Goal: Register for event/course

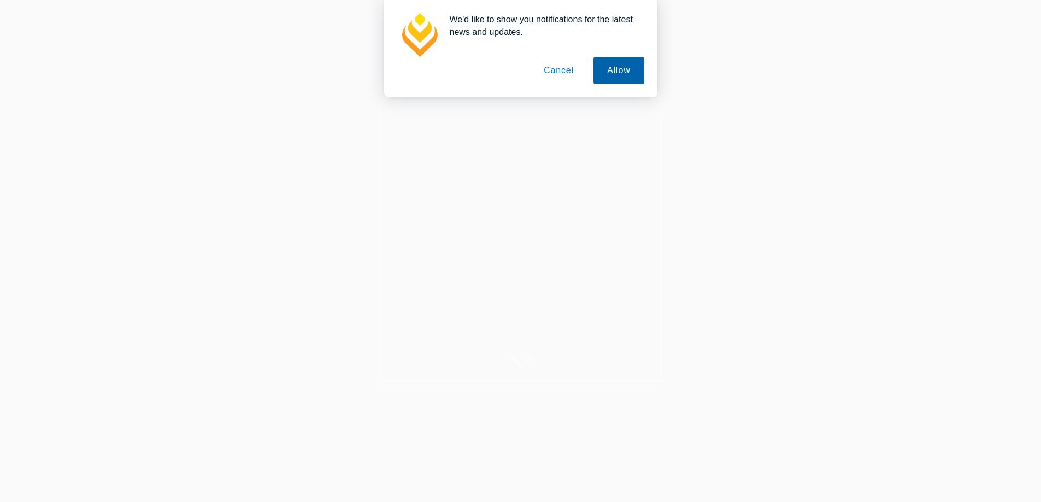
click at [621, 69] on button "Allow" at bounding box center [619, 70] width 50 height 27
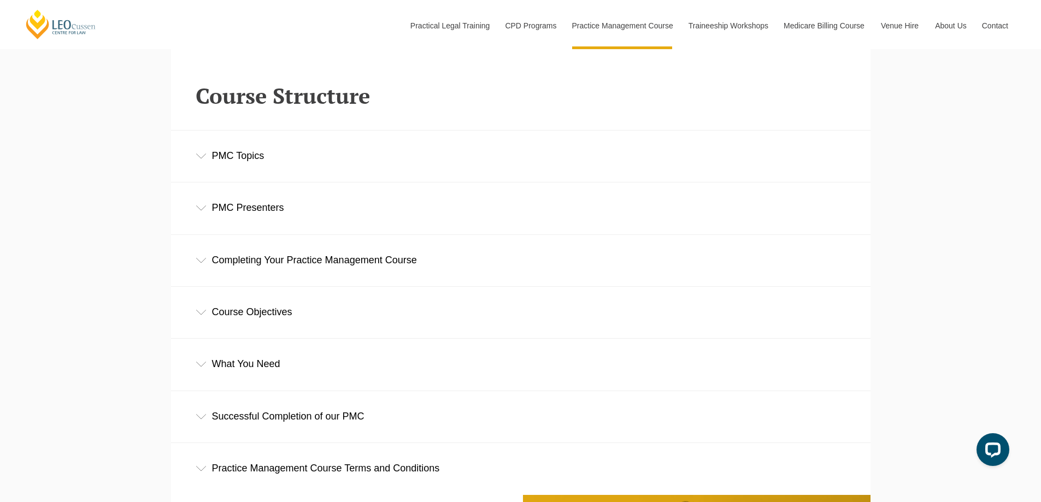
scroll to position [1312, 0]
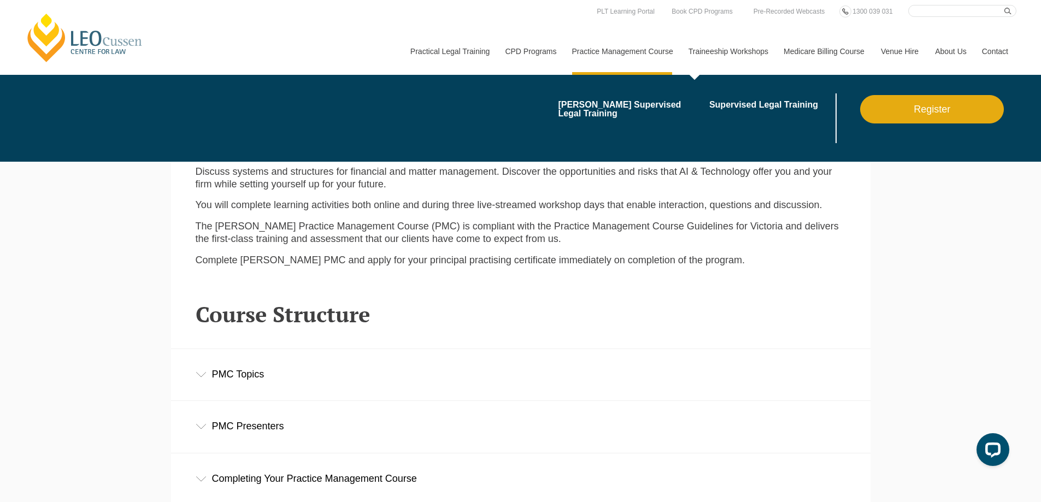
click at [725, 55] on link "Traineeship Workshops" at bounding box center [728, 51] width 95 height 47
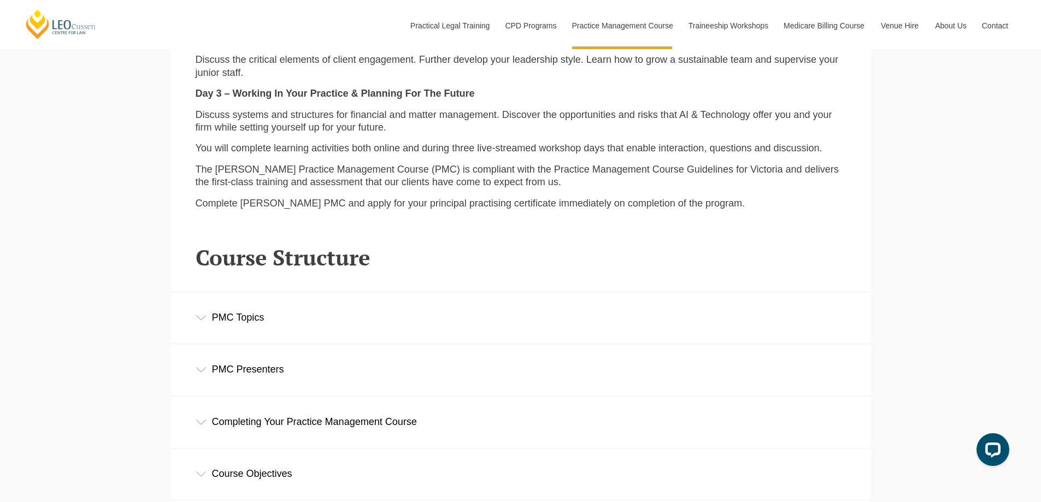
scroll to position [1421, 0]
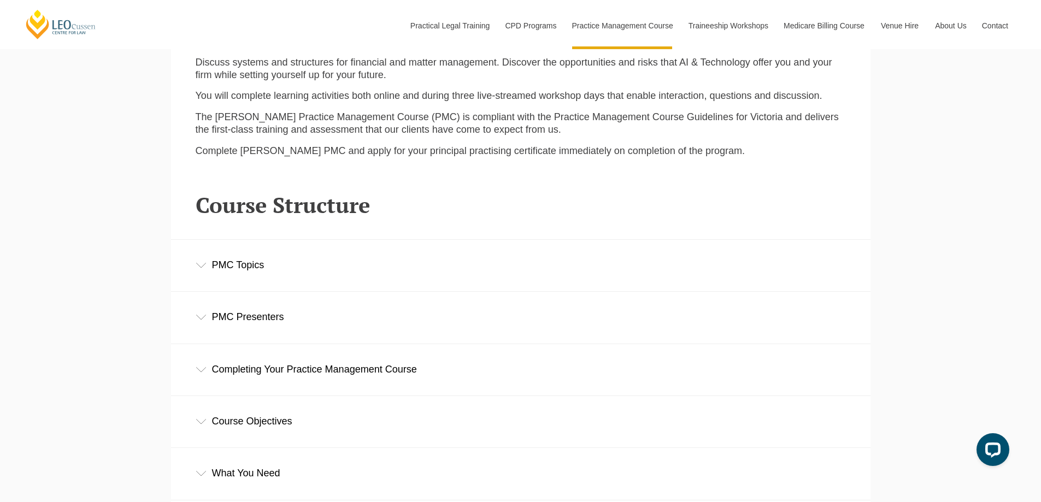
click at [432, 369] on div "Completing Your Practice Management Course" at bounding box center [521, 369] width 700 height 51
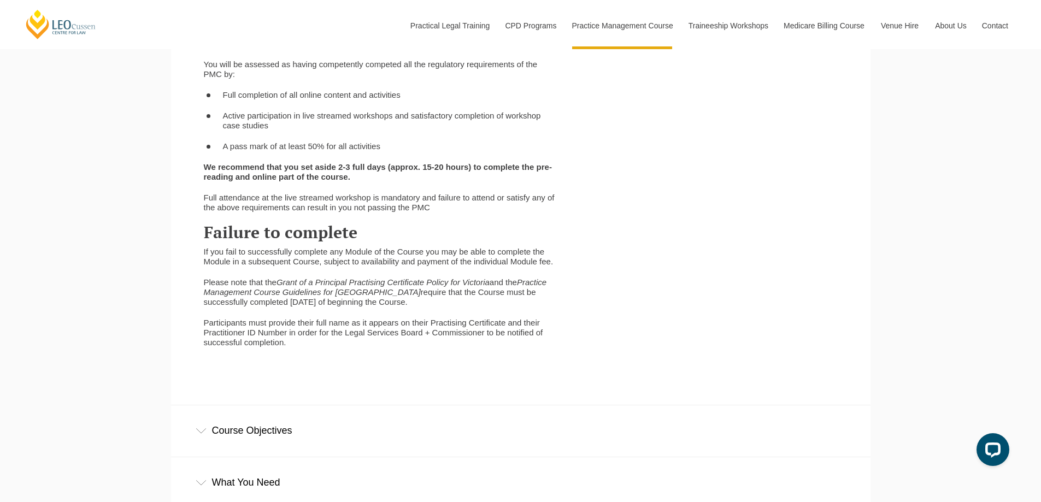
scroll to position [1949, 0]
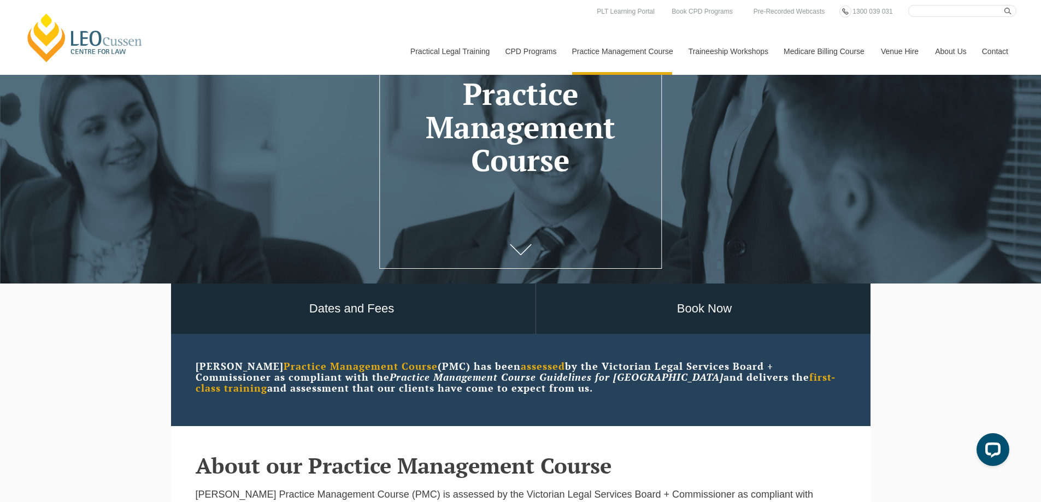
scroll to position [328, 0]
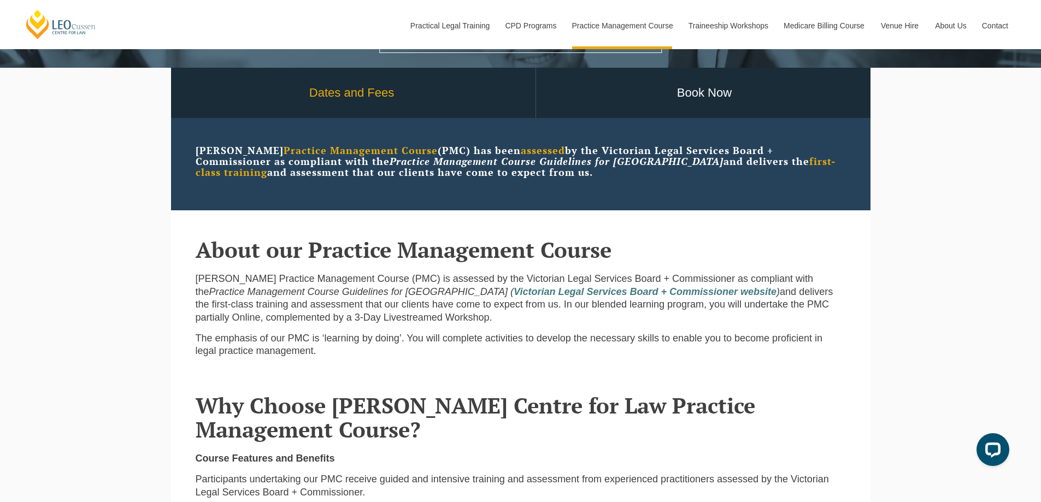
click at [378, 87] on link "Dates and Fees" at bounding box center [351, 93] width 367 height 51
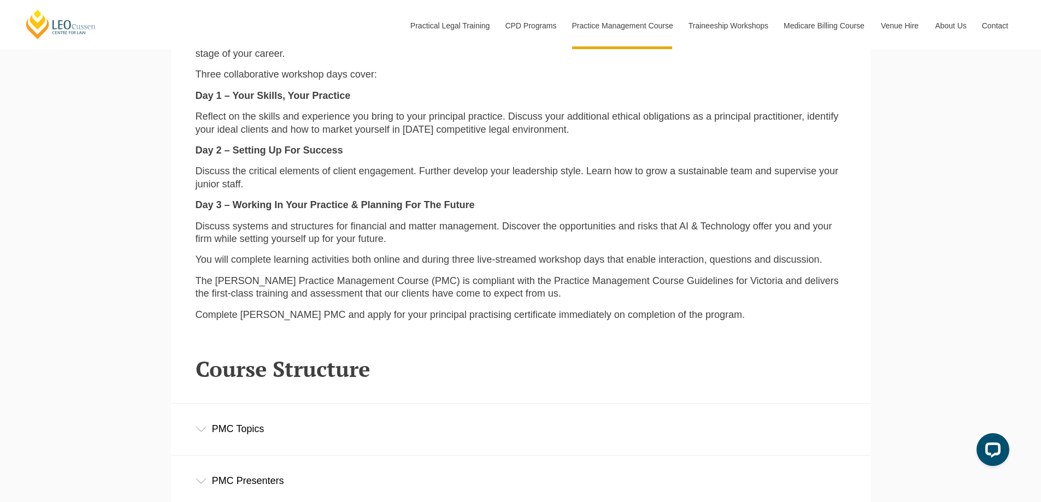
scroll to position [1421, 0]
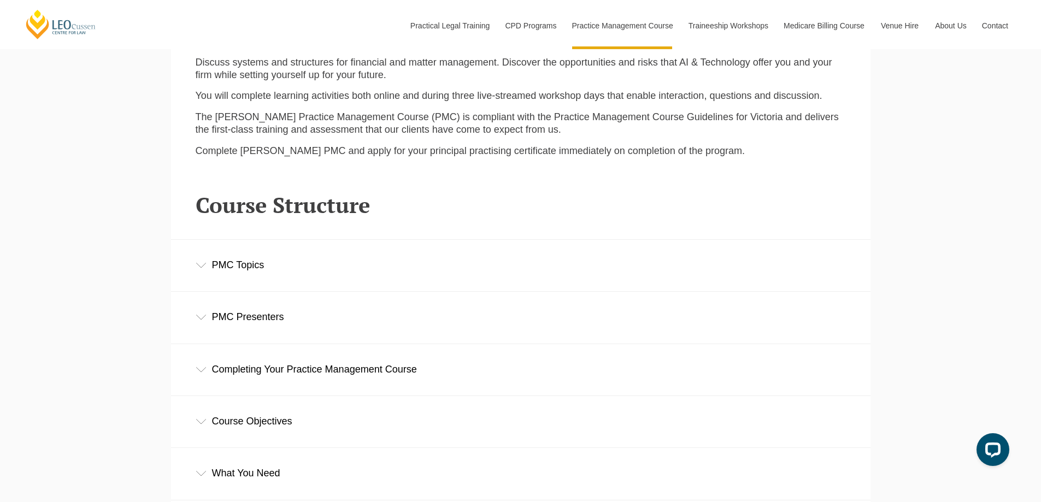
click at [370, 364] on div "Completing Your Practice Management Course" at bounding box center [521, 369] width 700 height 51
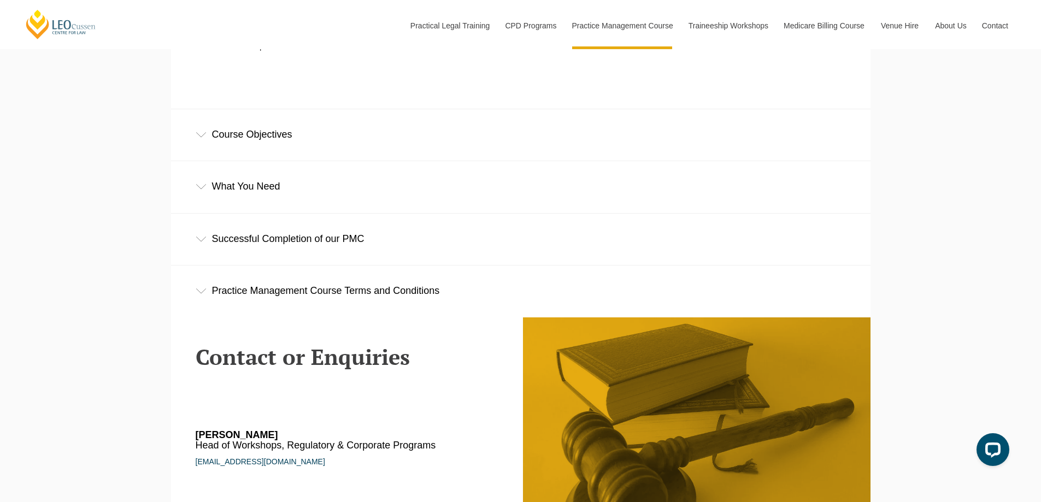
scroll to position [2241, 0]
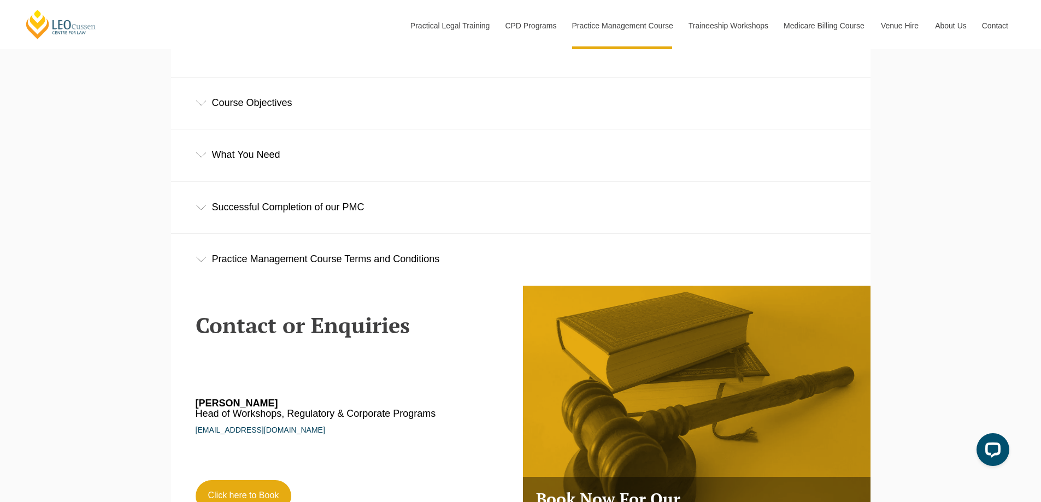
click at [350, 212] on div "Successful Completion of our PMC" at bounding box center [521, 207] width 700 height 51
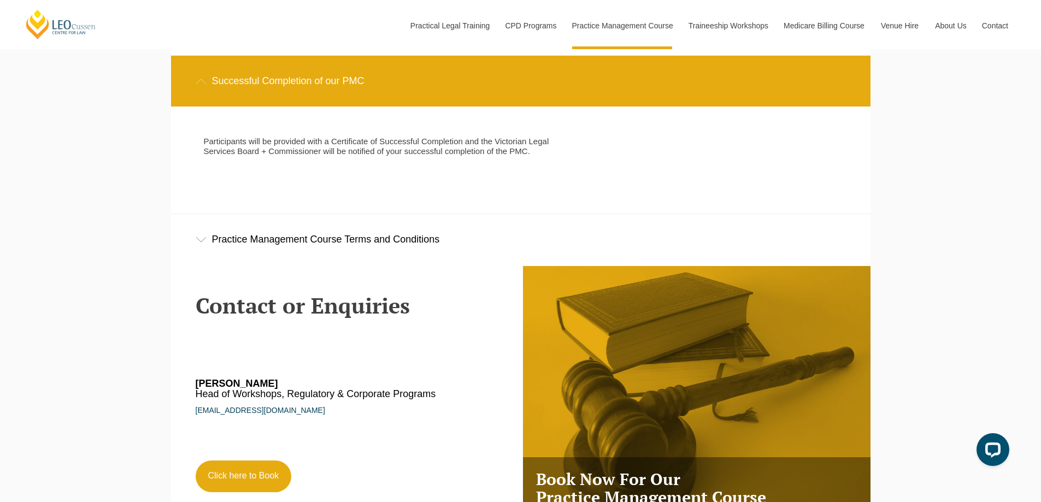
scroll to position [2405, 0]
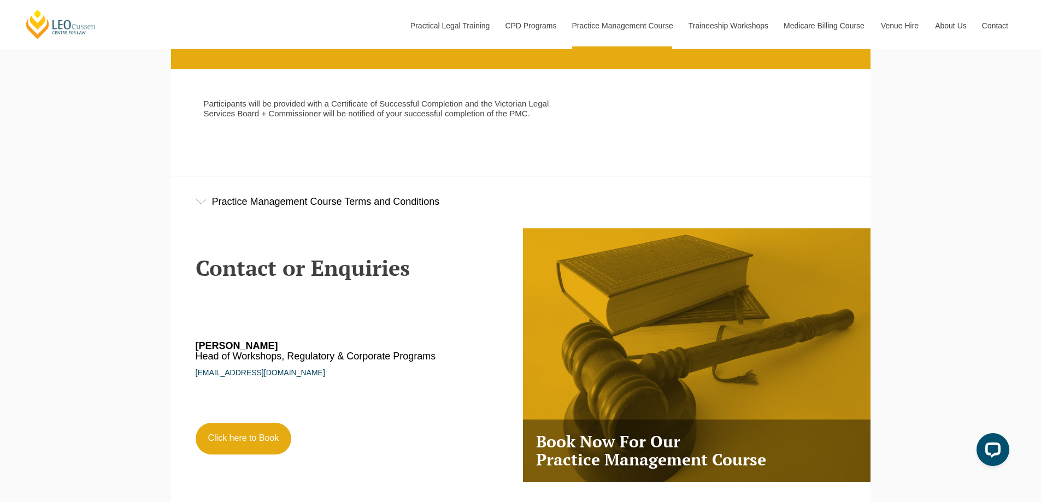
click at [343, 219] on div "Practice Management Course Terms and Conditions" at bounding box center [521, 202] width 700 height 51
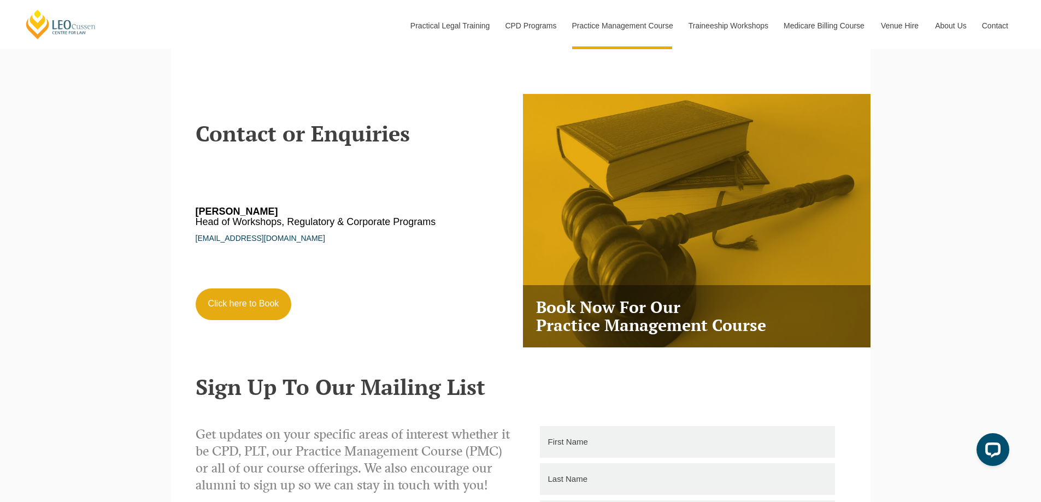
scroll to position [3171, 0]
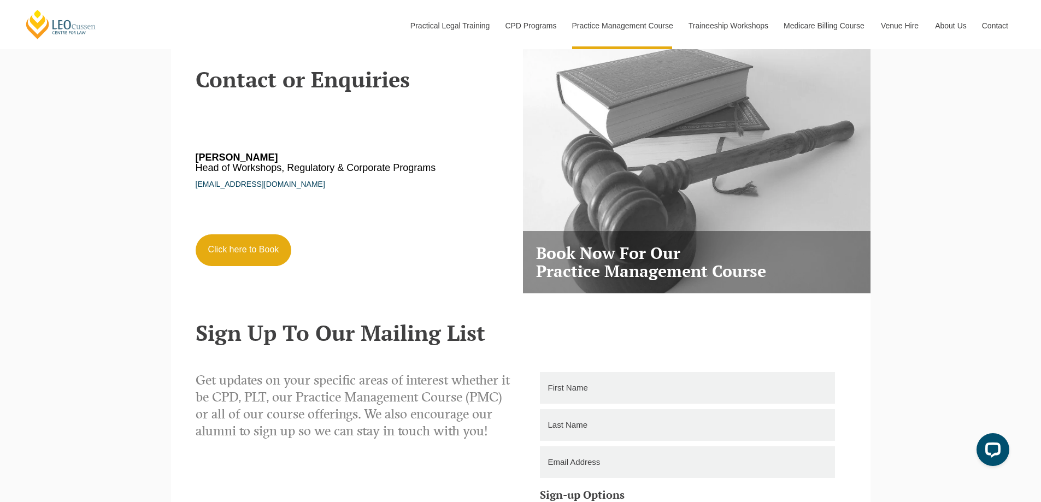
click at [732, 249] on h3 "Book Now For Our Practice Management Course" at bounding box center [697, 262] width 348 height 62
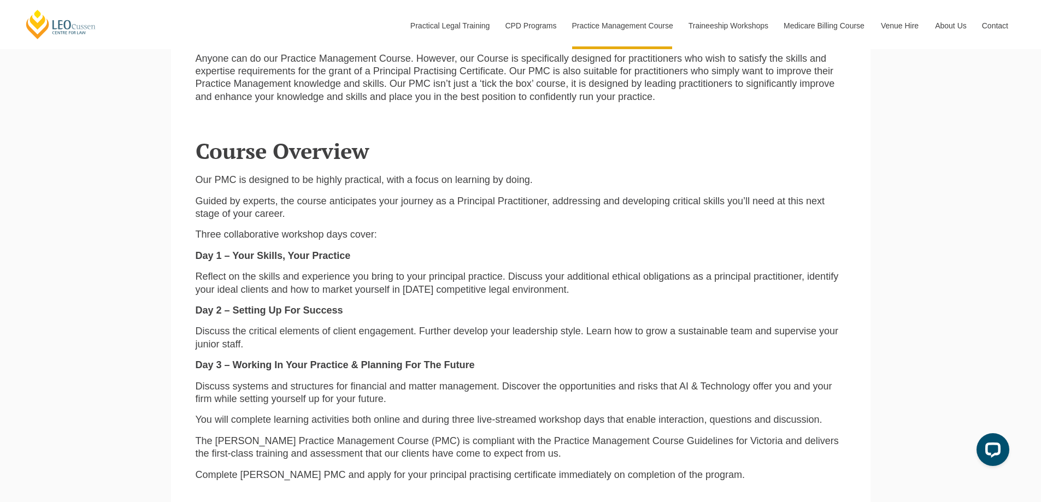
scroll to position [1093, 0]
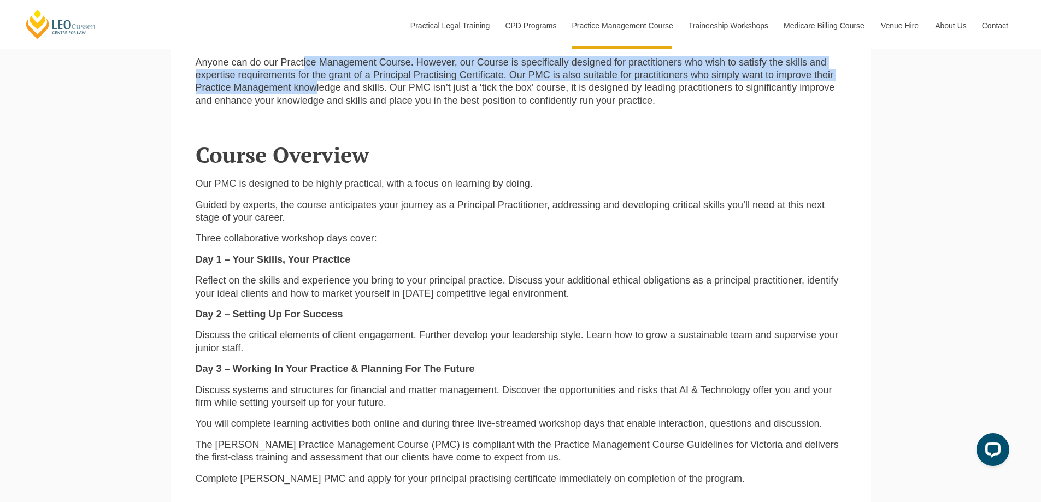
drag, startPoint x: 304, startPoint y: 69, endPoint x: 317, endPoint y: 93, distance: 27.1
click at [317, 93] on p "Anyone can do our Practice Management Course. However, our Course is specifical…" at bounding box center [521, 81] width 651 height 51
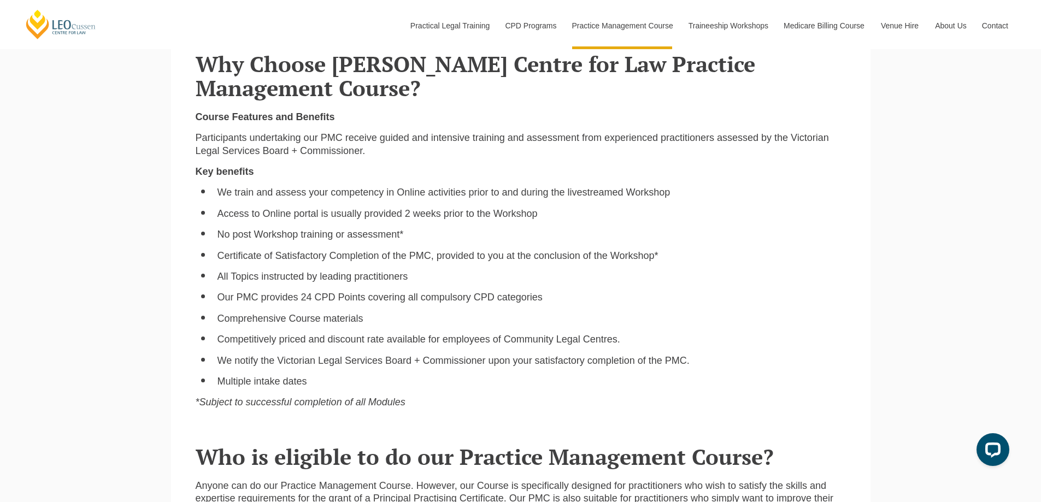
scroll to position [656, 0]
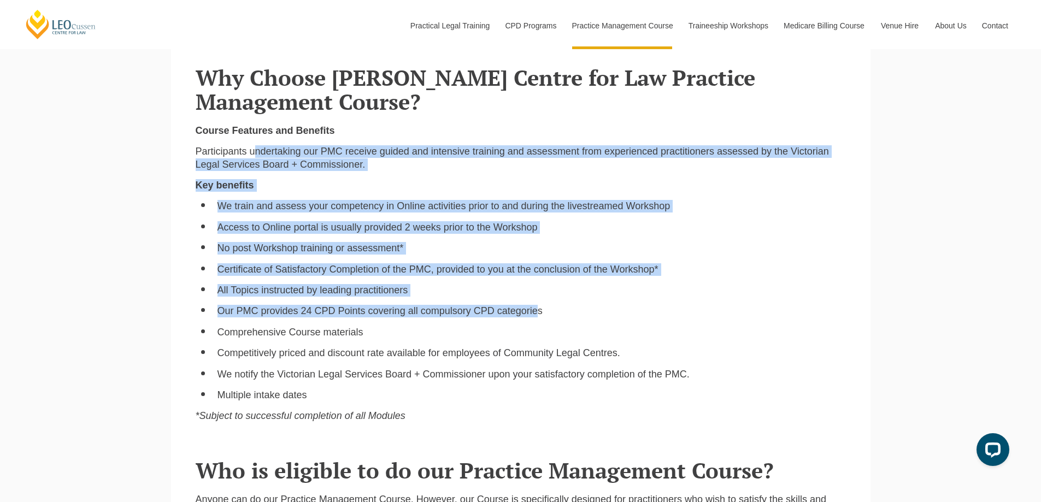
drag, startPoint x: 257, startPoint y: 157, endPoint x: 538, endPoint y: 314, distance: 322.3
click at [538, 314] on div "Course Features and Benefits Participants undertaking our PMC receive guided an…" at bounding box center [521, 278] width 667 height 307
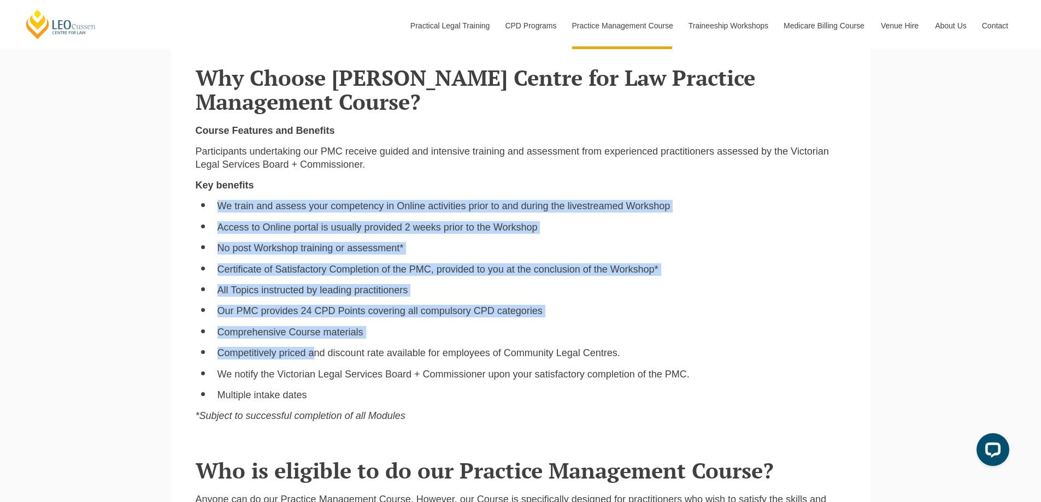
drag, startPoint x: 314, startPoint y: 360, endPoint x: 349, endPoint y: 177, distance: 186.3
click at [349, 177] on div "Course Features and Benefits Participants undertaking our PMC receive guided an…" at bounding box center [521, 278] width 667 height 307
click at [375, 239] on ul "We train and assess your competency in Online activities prior to and during th…" at bounding box center [521, 301] width 651 height 202
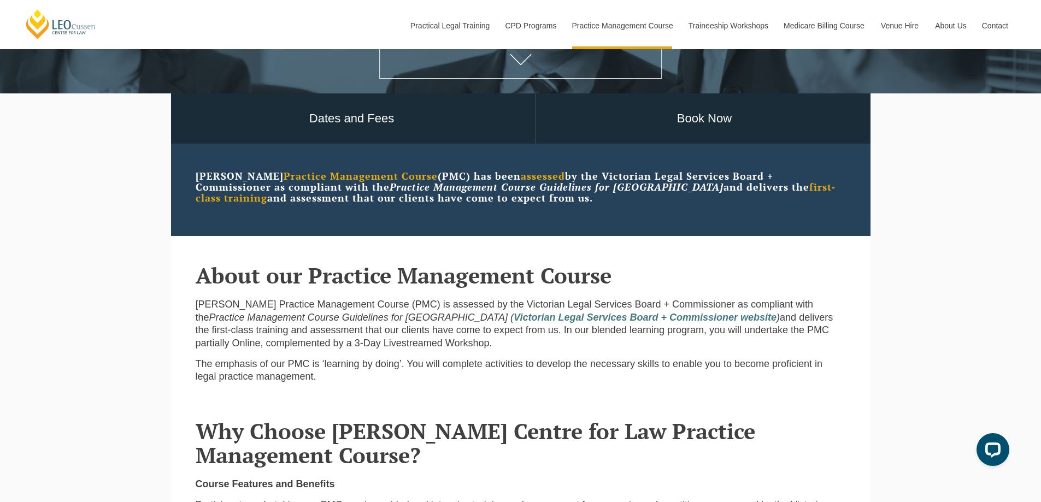
scroll to position [109, 0]
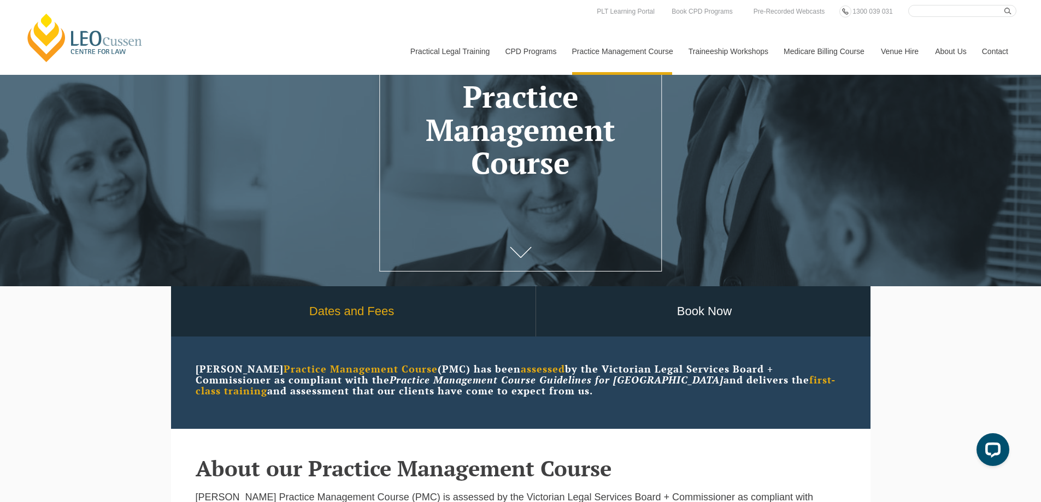
click at [386, 323] on link "Dates and Fees" at bounding box center [351, 311] width 367 height 51
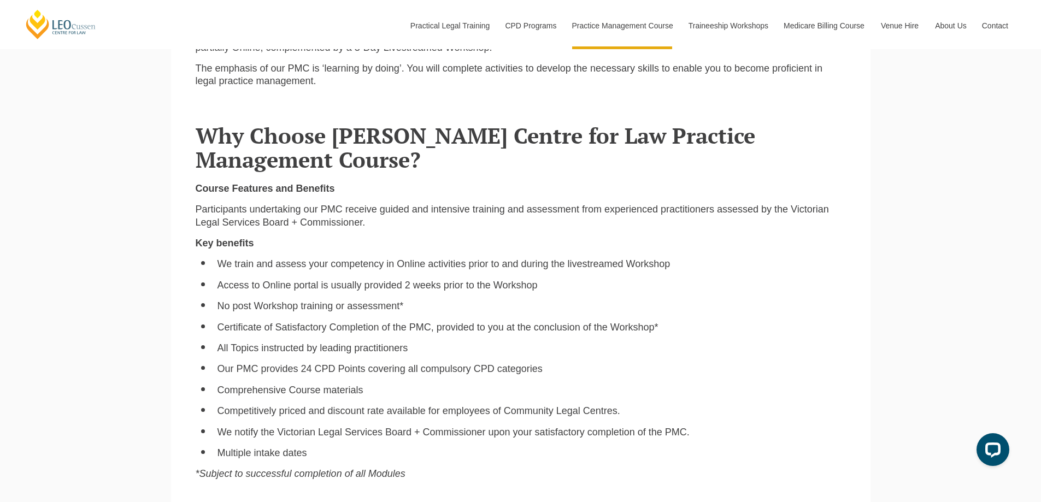
scroll to position [711, 0]
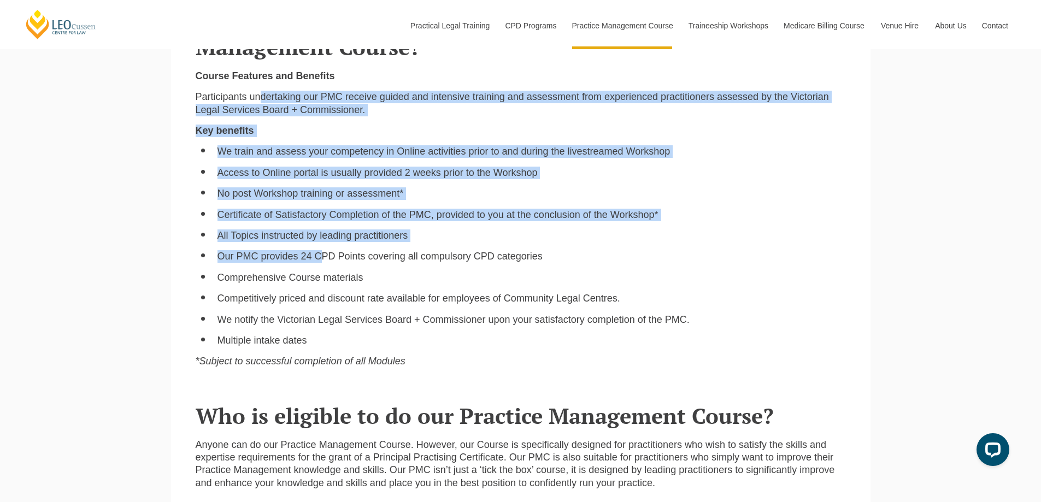
drag, startPoint x: 260, startPoint y: 100, endPoint x: 319, endPoint y: 253, distance: 164.1
click at [319, 253] on div "Course Features and Benefits Participants undertaking our PMC receive guided an…" at bounding box center [521, 223] width 667 height 307
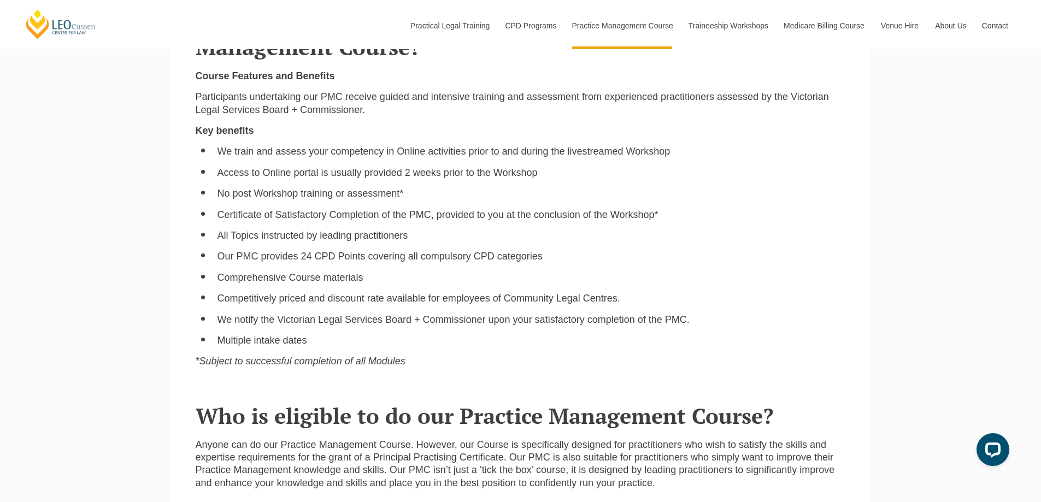
click at [335, 347] on li "Multiple intake dates" at bounding box center [532, 341] width 629 height 13
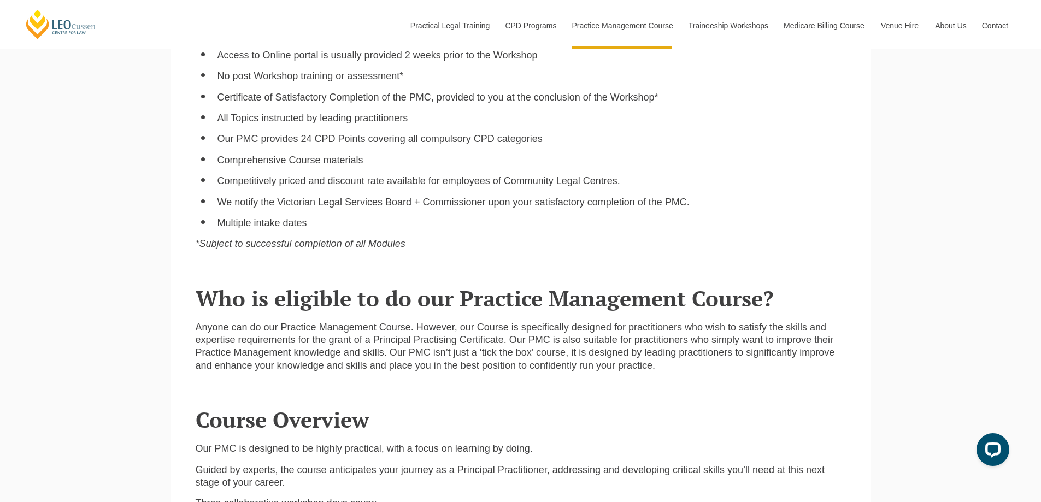
scroll to position [875, 0]
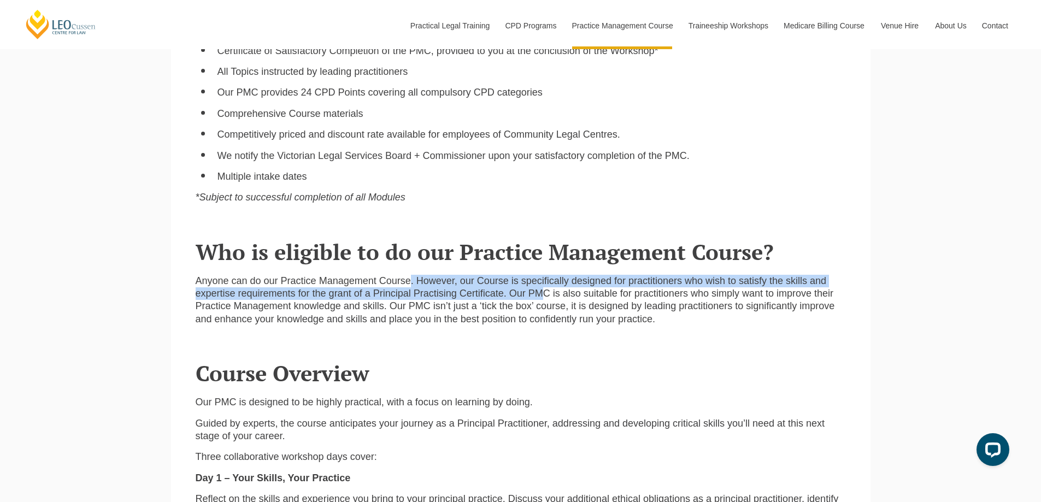
drag, startPoint x: 543, startPoint y: 298, endPoint x: 410, endPoint y: 272, distance: 135.4
click at [410, 272] on div "Anyone can do our Practice Management Course. However, our Course is specifical…" at bounding box center [521, 299] width 651 height 71
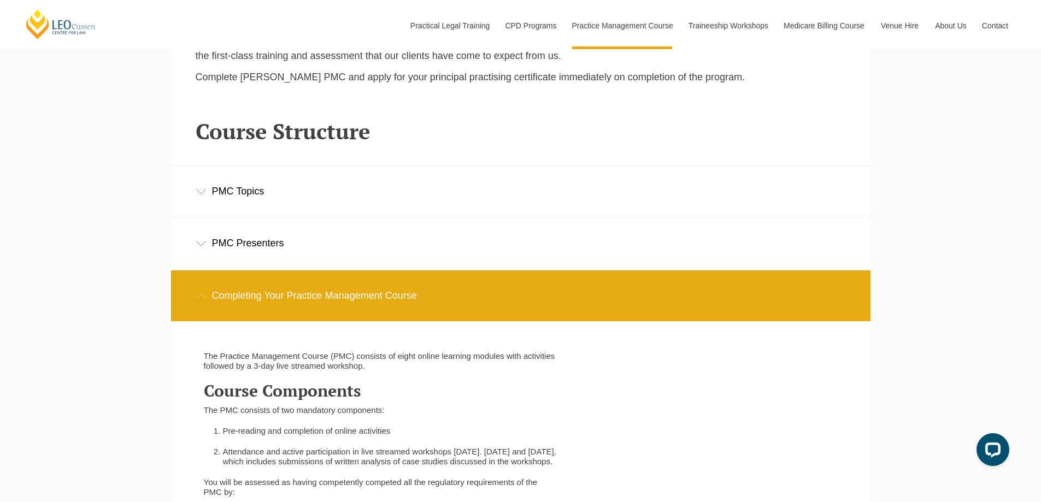
scroll to position [1531, 0]
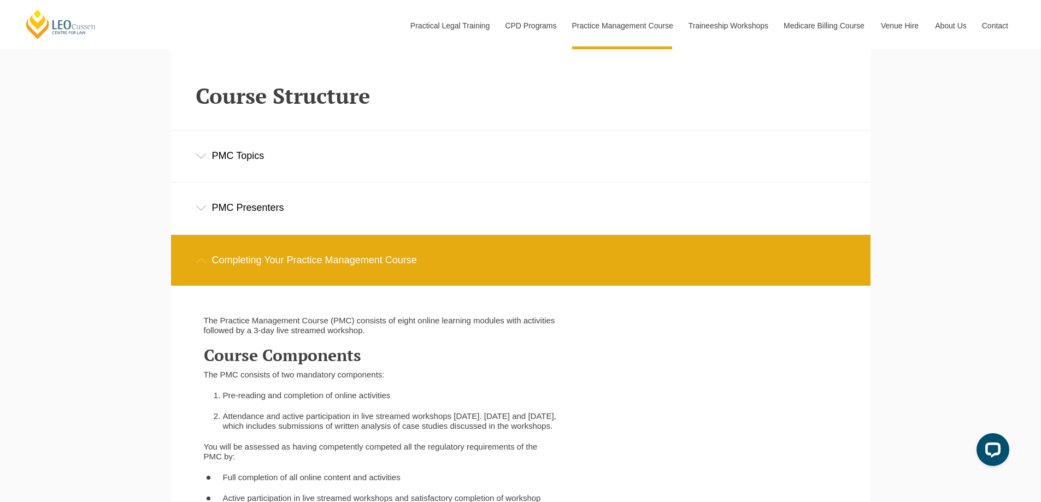
click at [358, 165] on div "PMC Topics" at bounding box center [521, 156] width 700 height 51
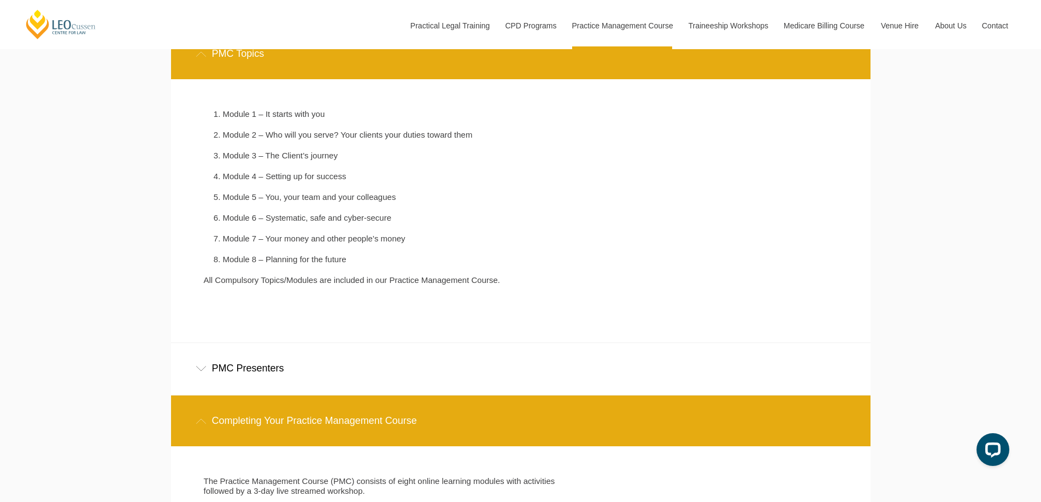
scroll to position [1640, 0]
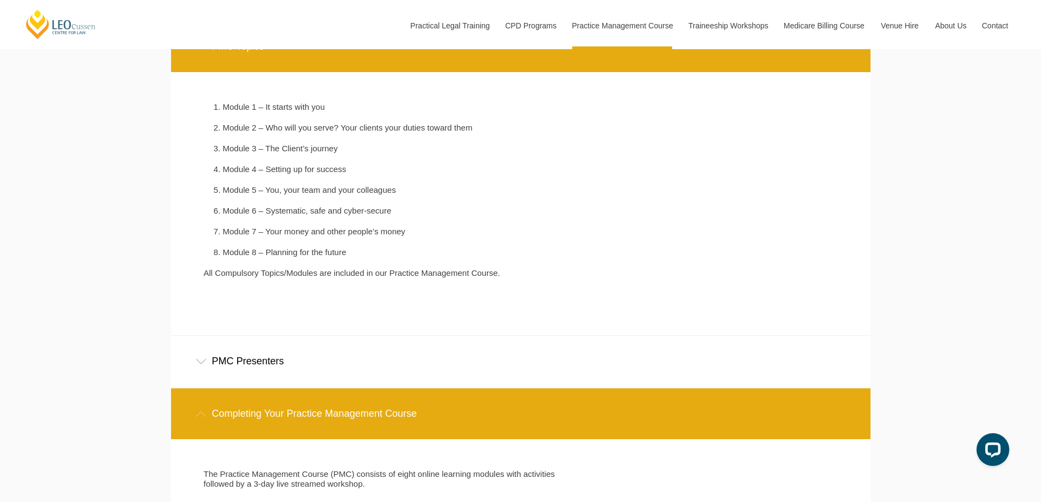
click at [269, 372] on div "PMC Presenters" at bounding box center [521, 361] width 700 height 51
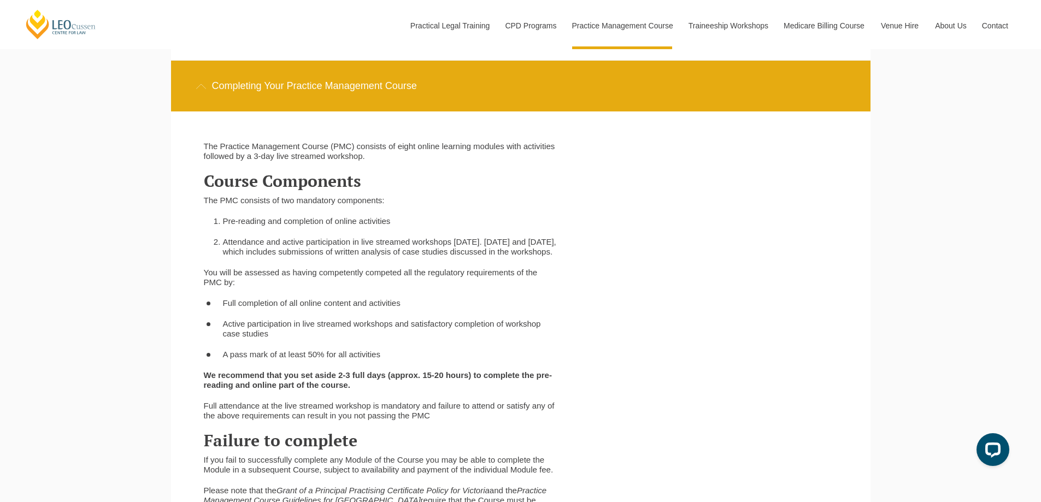
scroll to position [2241, 0]
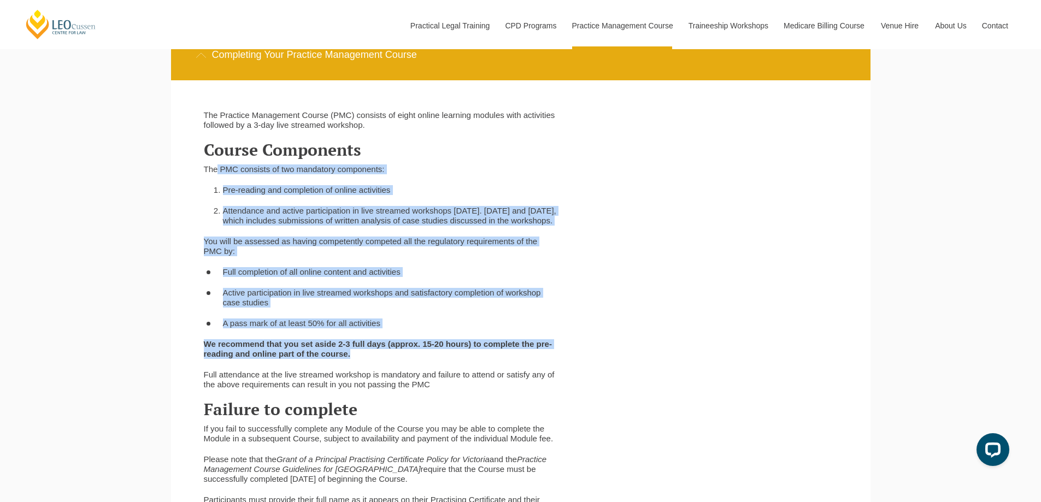
drag, startPoint x: 217, startPoint y: 172, endPoint x: 380, endPoint y: 362, distance: 250.5
click at [380, 362] on div "The Practice Management Course (PMC) consists of eight online learning modules …" at bounding box center [381, 322] width 370 height 425
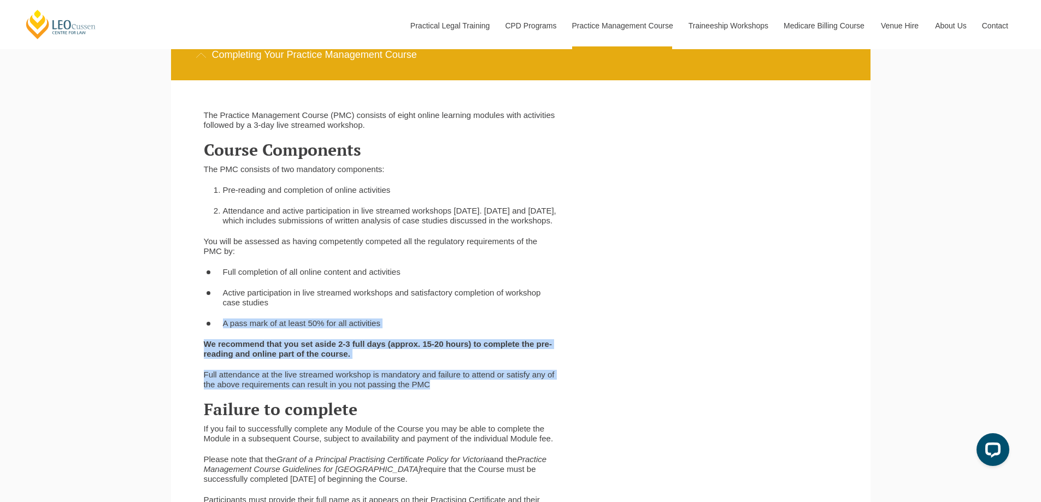
drag, startPoint x: 445, startPoint y: 396, endPoint x: 401, endPoint y: 313, distance: 94.2
click at [401, 313] on div "The Practice Management Course (PMC) consists of eight online learning modules …" at bounding box center [381, 322] width 370 height 425
click at [401, 308] on li "Active participation in live streamed workshops and satisfactory completion of …" at bounding box center [390, 298] width 335 height 20
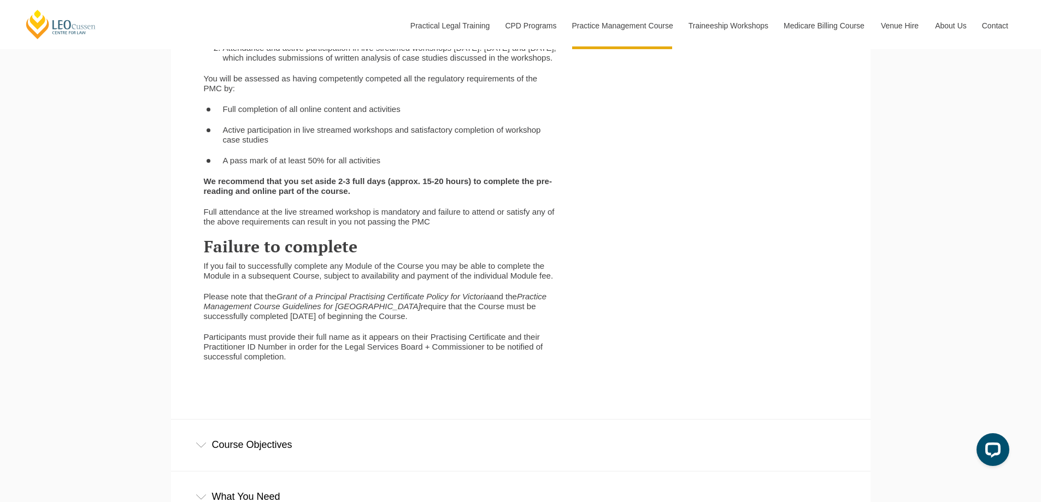
scroll to position [2405, 0]
drag, startPoint x: 291, startPoint y: 278, endPoint x: 301, endPoint y: 291, distance: 16.4
click at [301, 280] on p "If you fail to successfully complete any Module of the Course you may be able t…" at bounding box center [381, 270] width 354 height 20
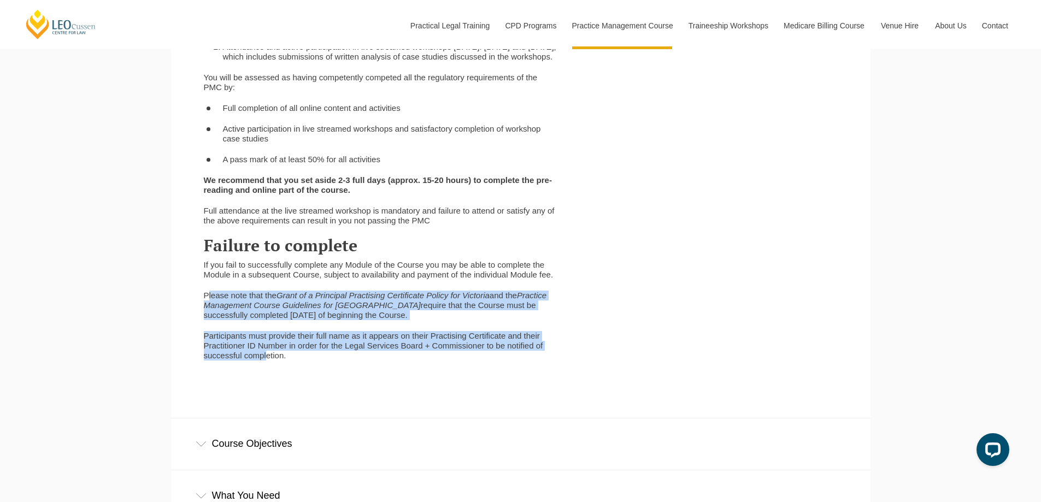
drag, startPoint x: 208, startPoint y: 303, endPoint x: 267, endPoint y: 373, distance: 90.8
click at [267, 372] on div "The Practice Management Course (PMC) consists of eight online learning modules …" at bounding box center [381, 158] width 370 height 425
click at [267, 361] on p "Participants must provide their full name as it appears on their Practising Cer…" at bounding box center [381, 346] width 354 height 30
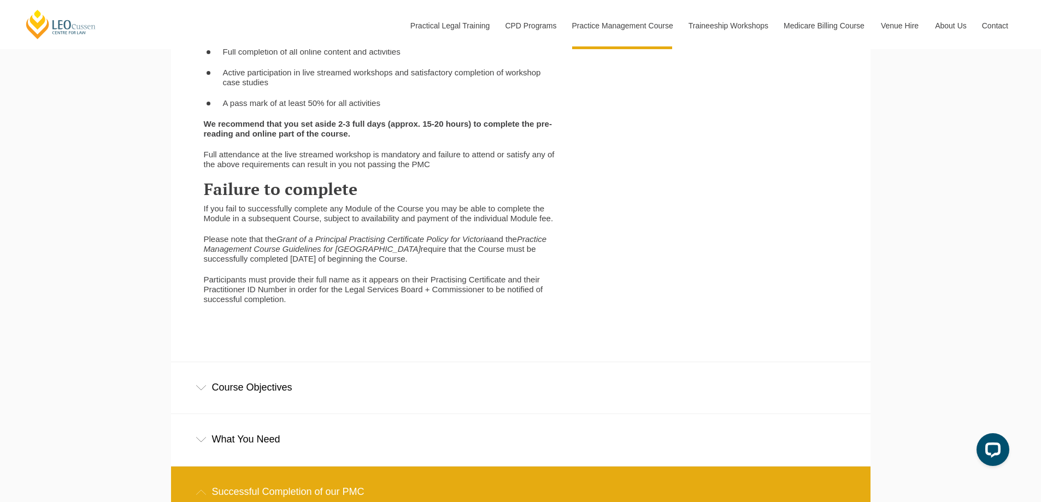
scroll to position [2569, 0]
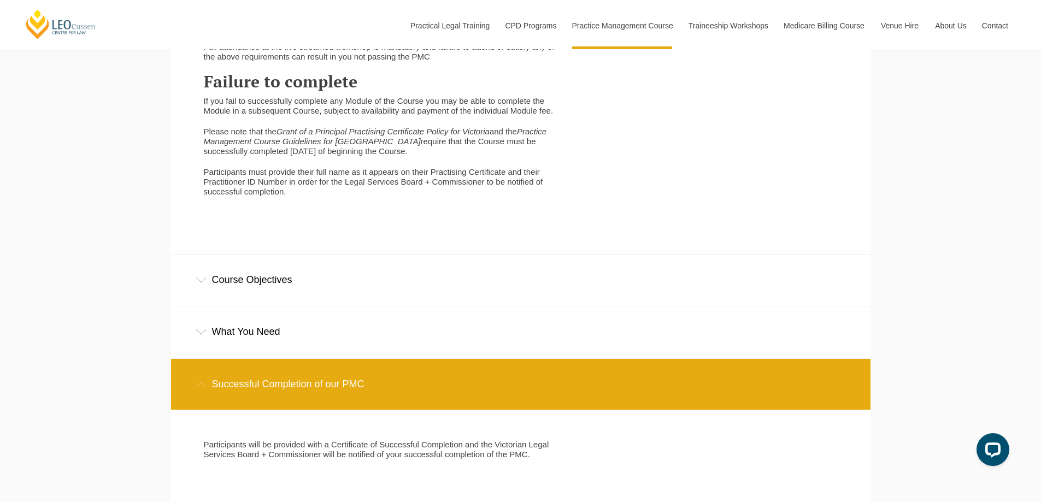
click at [215, 288] on div "Course Objectives" at bounding box center [521, 280] width 700 height 51
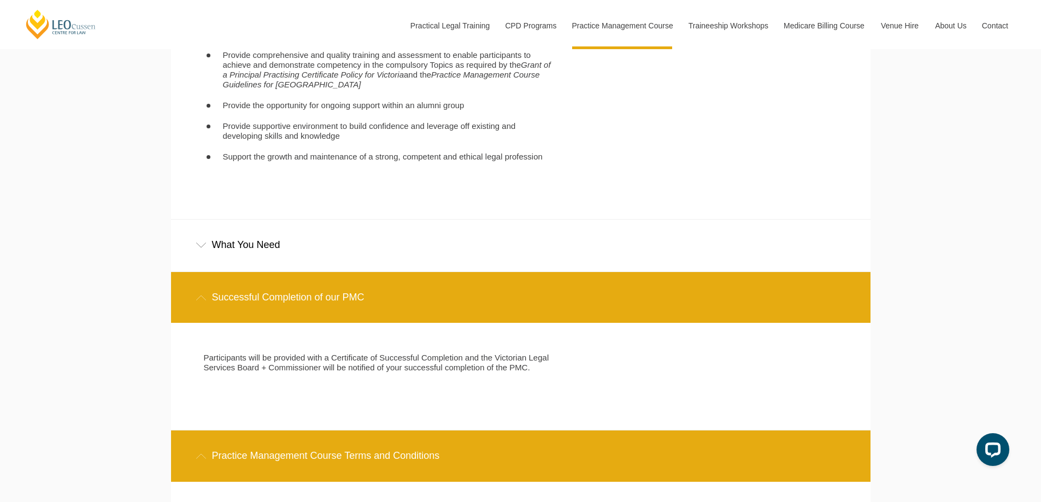
scroll to position [2897, 0]
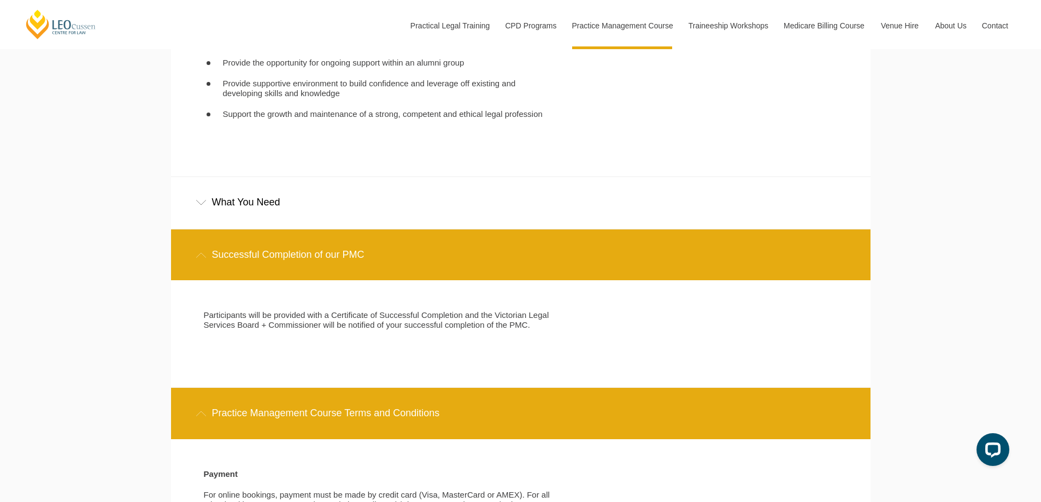
click at [250, 216] on div "What You Need" at bounding box center [521, 202] width 700 height 51
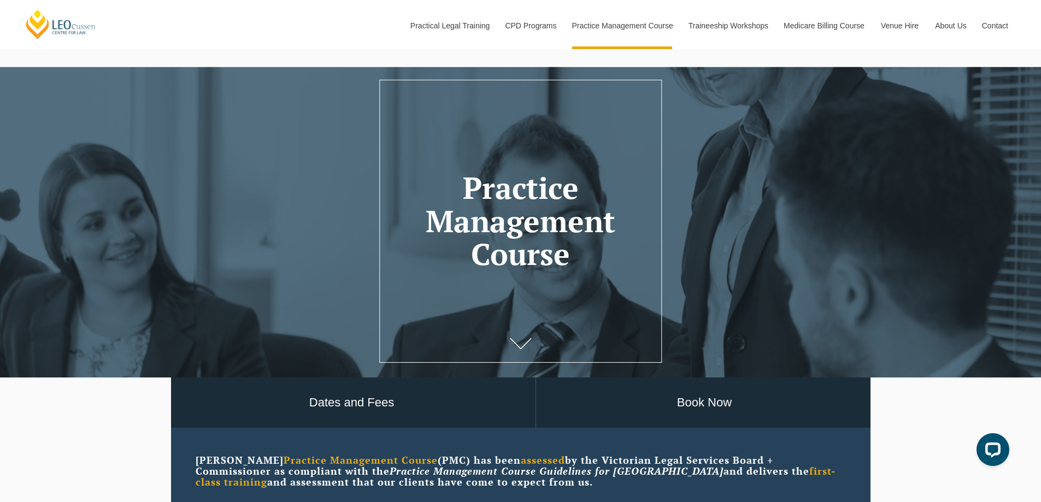
scroll to position [0, 0]
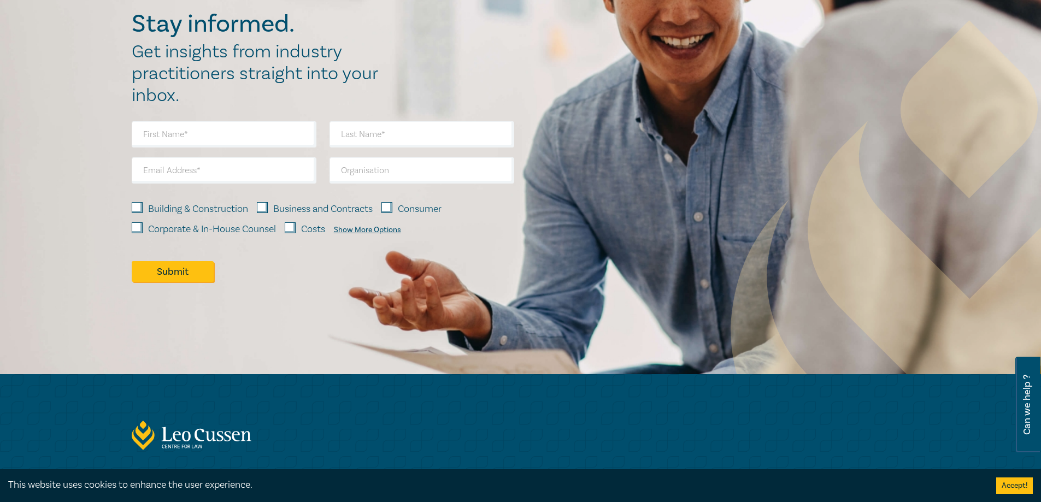
scroll to position [1656, 0]
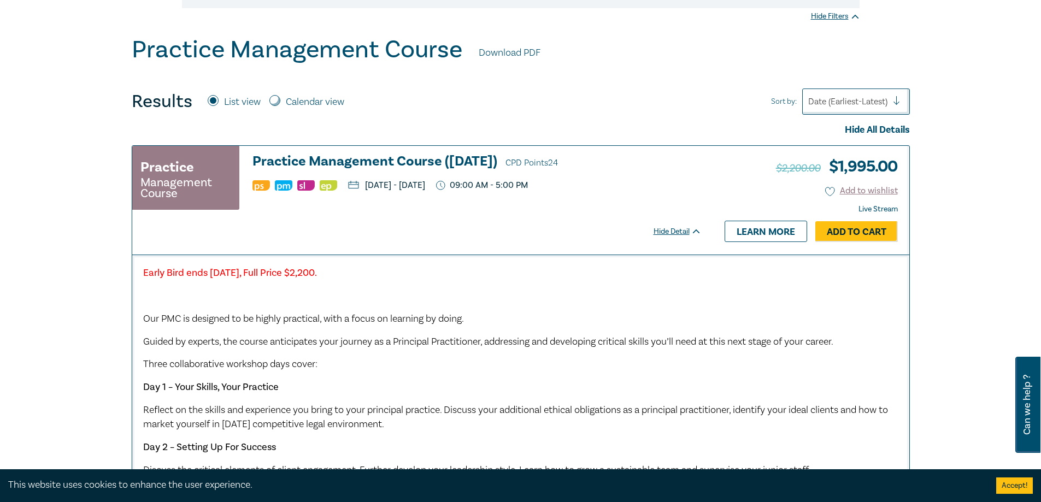
scroll to position [273, 0]
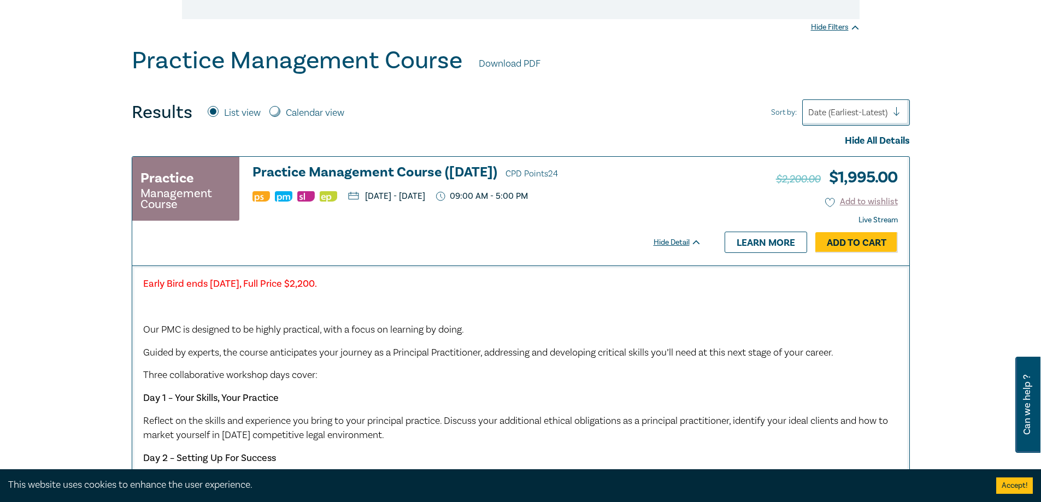
click at [837, 113] on div at bounding box center [847, 113] width 79 height 14
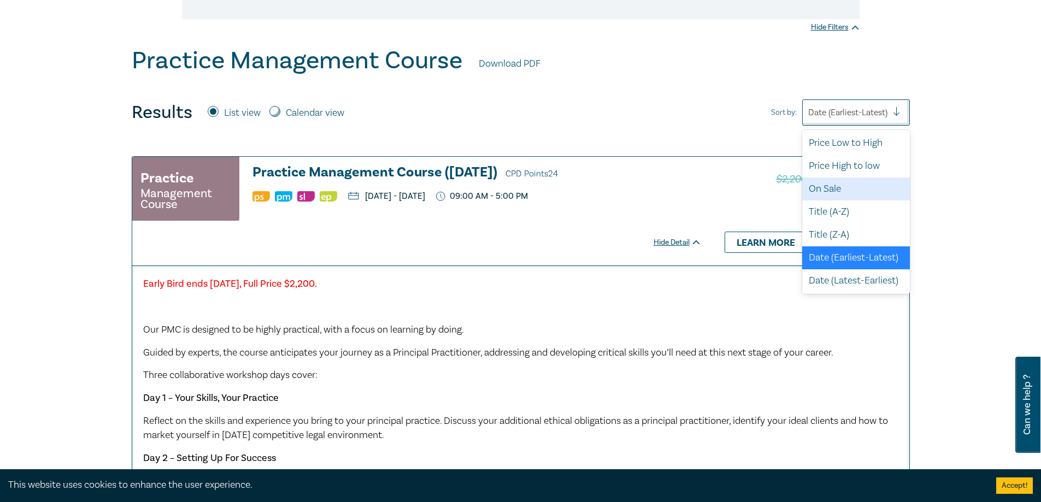
scroll to position [29, 0]
click at [858, 274] on div "Date (Latest-Earliest)" at bounding box center [856, 280] width 108 height 23
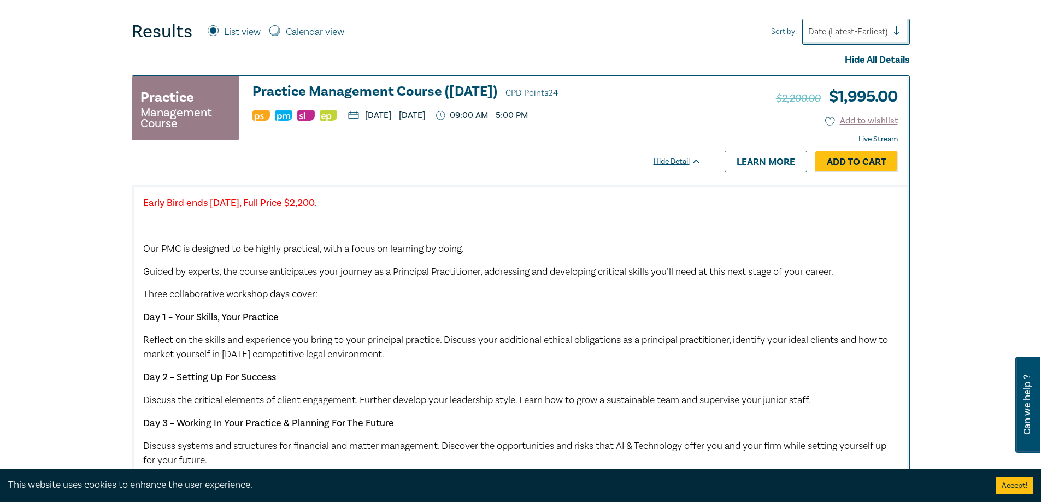
scroll to position [328, 0]
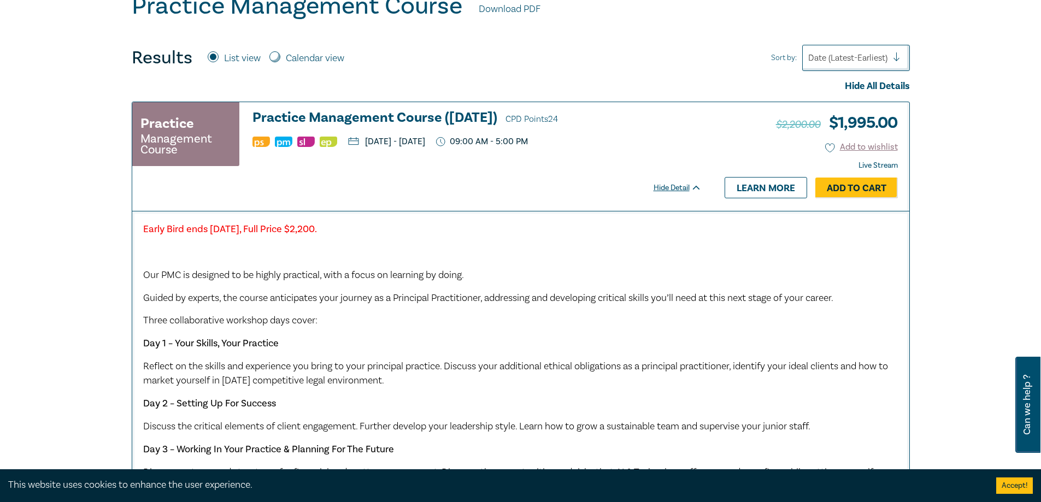
click at [293, 56] on label "Calendar view" at bounding box center [315, 58] width 58 height 14
click at [280, 56] on input "Calendar view" at bounding box center [274, 56] width 11 height 11
radio input "true"
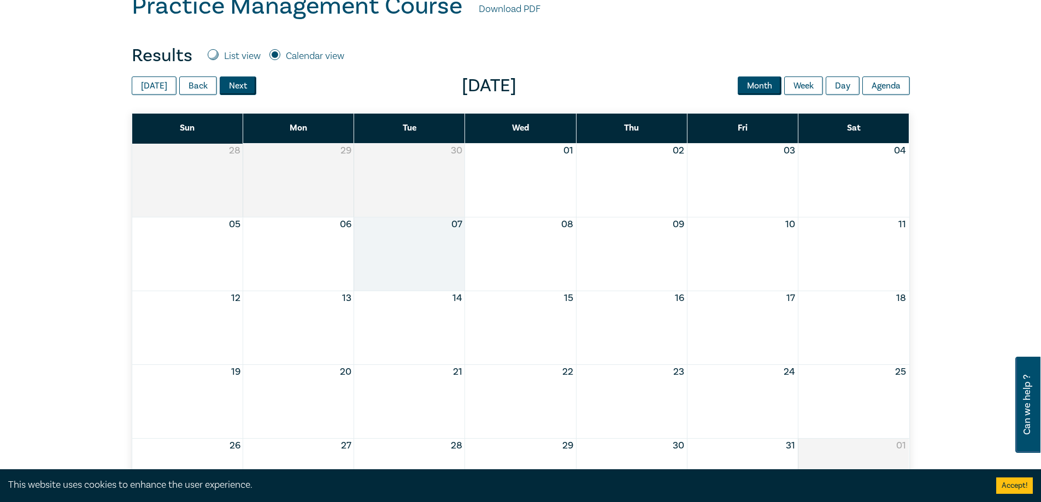
click at [239, 84] on button "Next" at bounding box center [238, 86] width 37 height 19
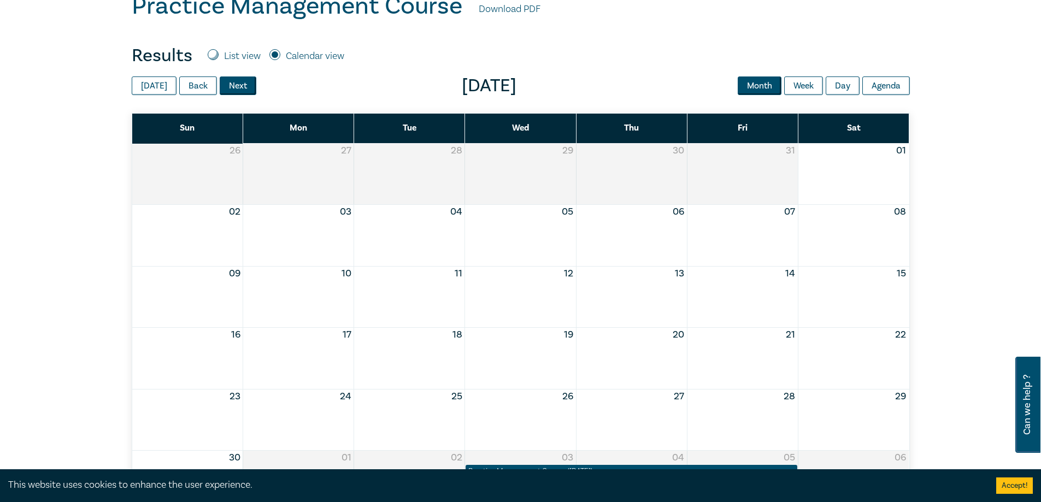
click at [239, 84] on button "Next" at bounding box center [238, 86] width 37 height 19
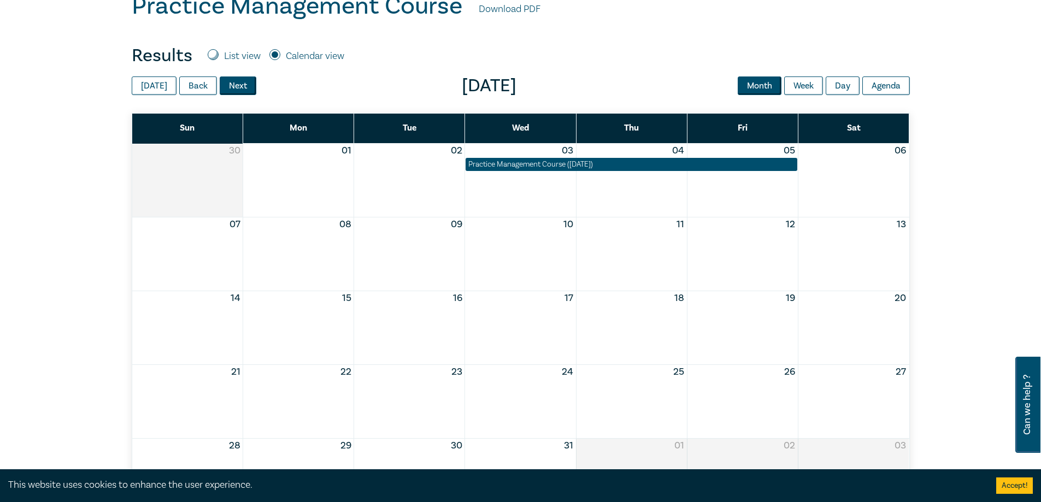
click at [239, 84] on button "Next" at bounding box center [238, 86] width 37 height 19
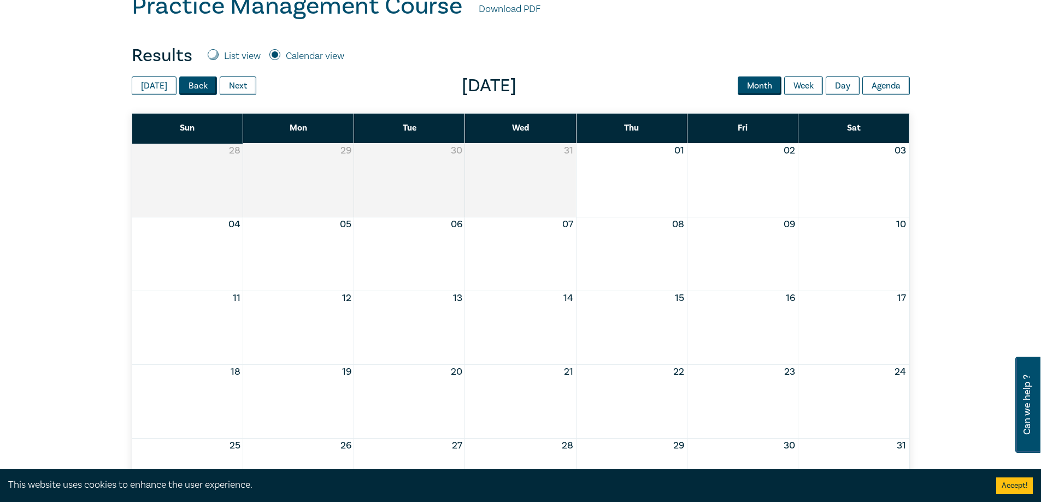
click at [192, 92] on button "Back" at bounding box center [198, 86] width 38 height 19
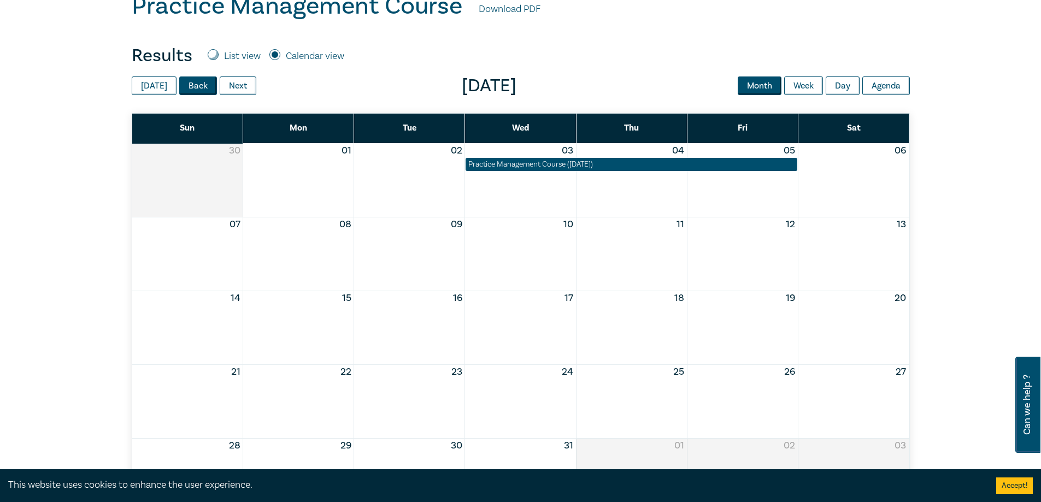
click at [192, 92] on button "Back" at bounding box center [198, 86] width 38 height 19
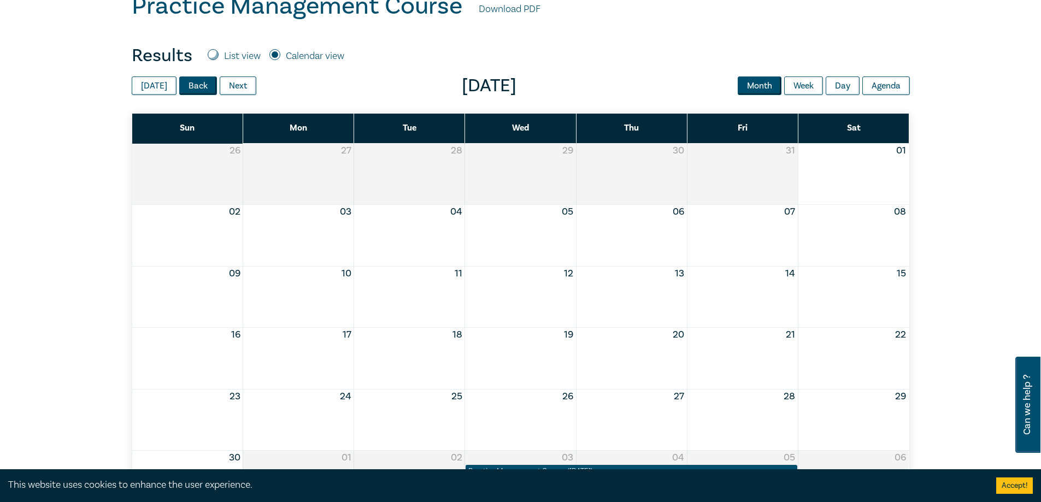
click at [192, 92] on button "Back" at bounding box center [198, 86] width 38 height 19
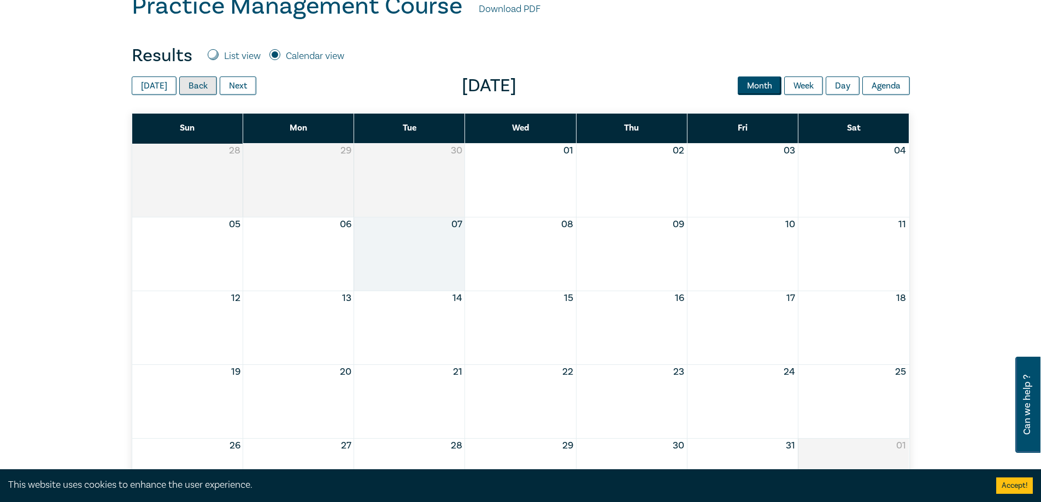
scroll to position [0, 0]
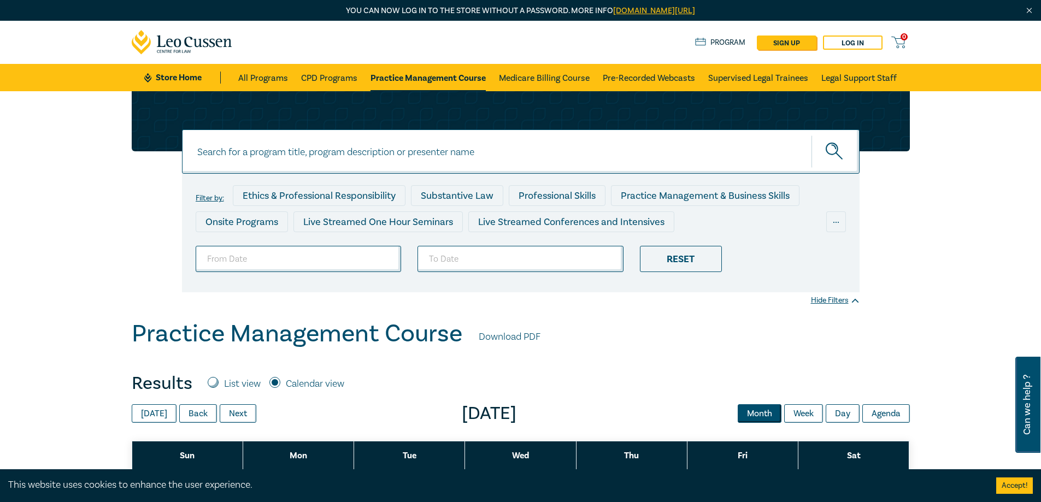
click at [213, 37] on icon at bounding box center [182, 42] width 101 height 25
click at [430, 85] on link "Practice Management Course" at bounding box center [428, 77] width 115 height 27
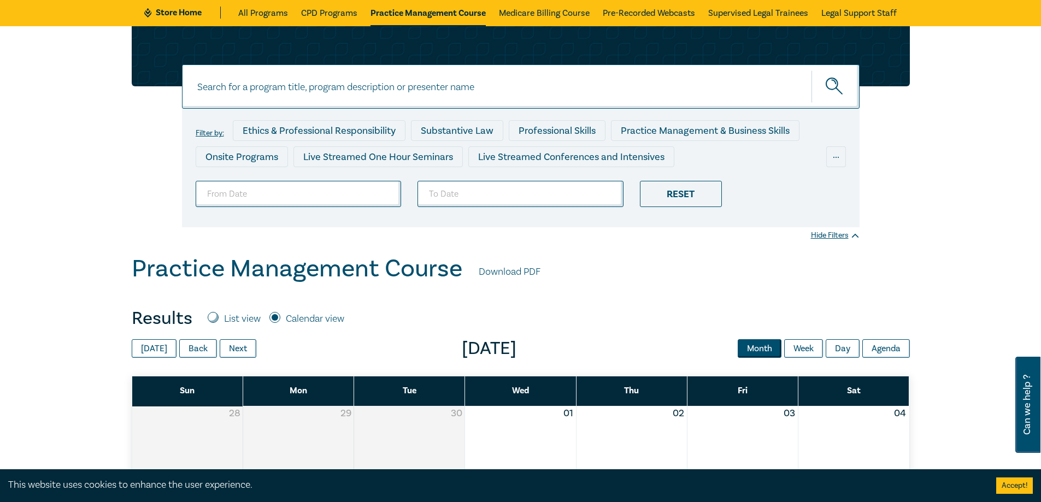
scroll to position [219, 0]
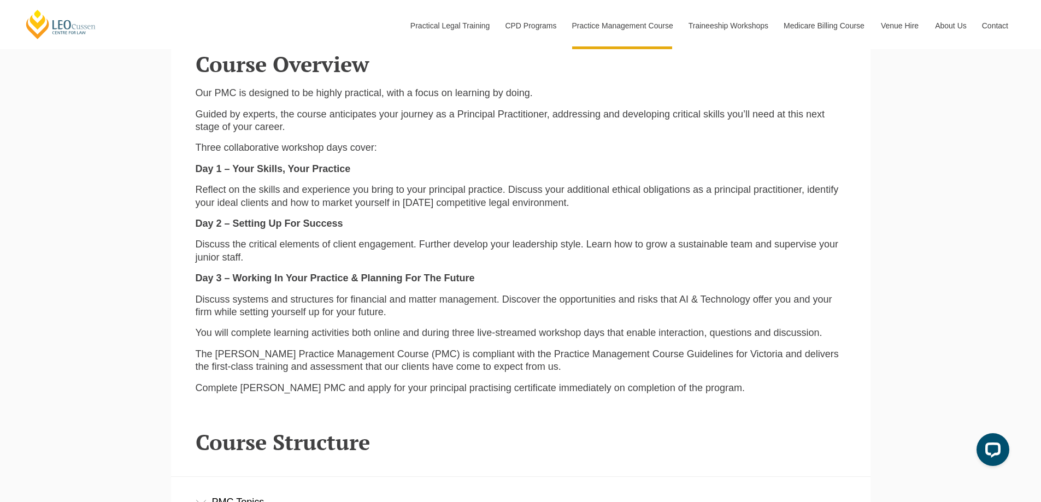
scroll to position [1312, 0]
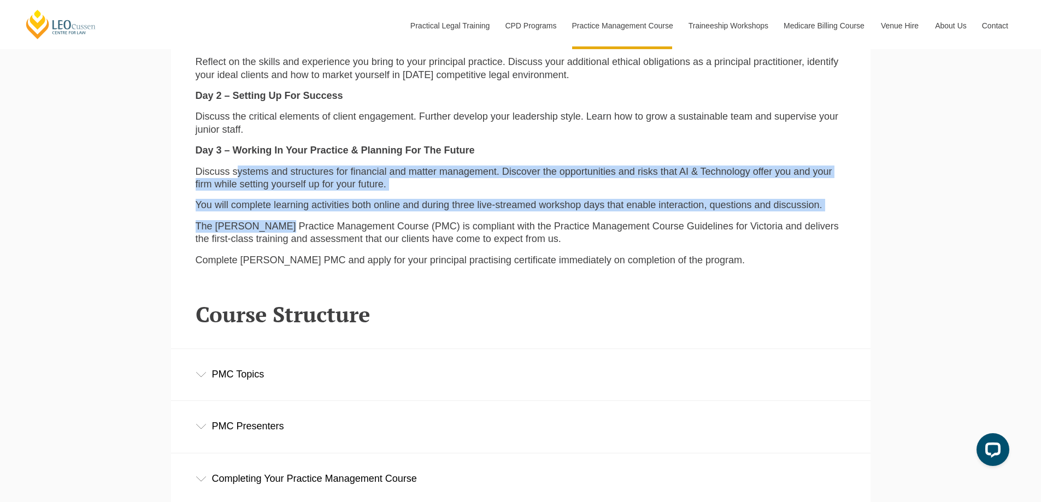
drag, startPoint x: 239, startPoint y: 171, endPoint x: 279, endPoint y: 223, distance: 65.6
click at [279, 223] on div "Our PMC is designed to be highly practical, with a focus on learning by doing. …" at bounding box center [521, 117] width 667 height 316
click at [279, 223] on p "The [PERSON_NAME] Practice Management Course (PMC) is compliant with the Practi…" at bounding box center [521, 233] width 651 height 26
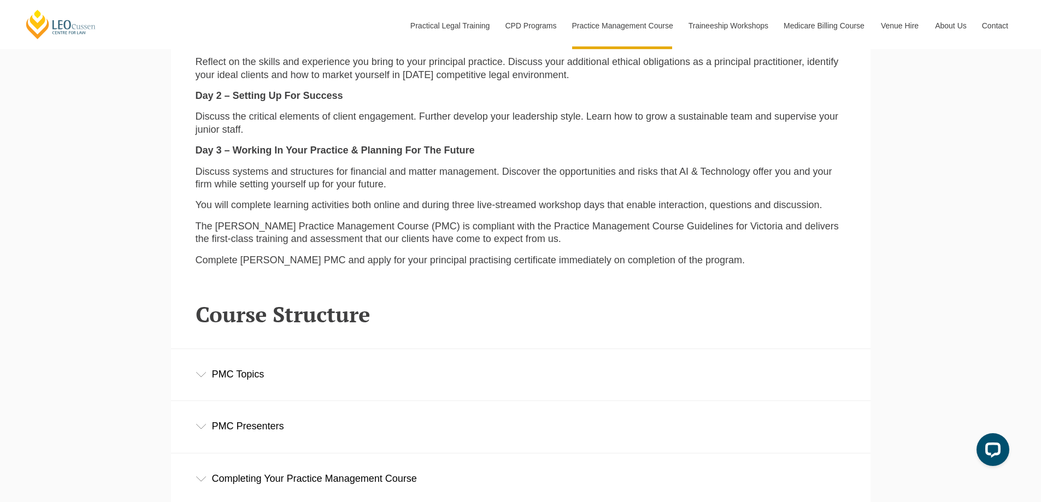
click at [222, 373] on div "PMC Topics" at bounding box center [521, 374] width 700 height 51
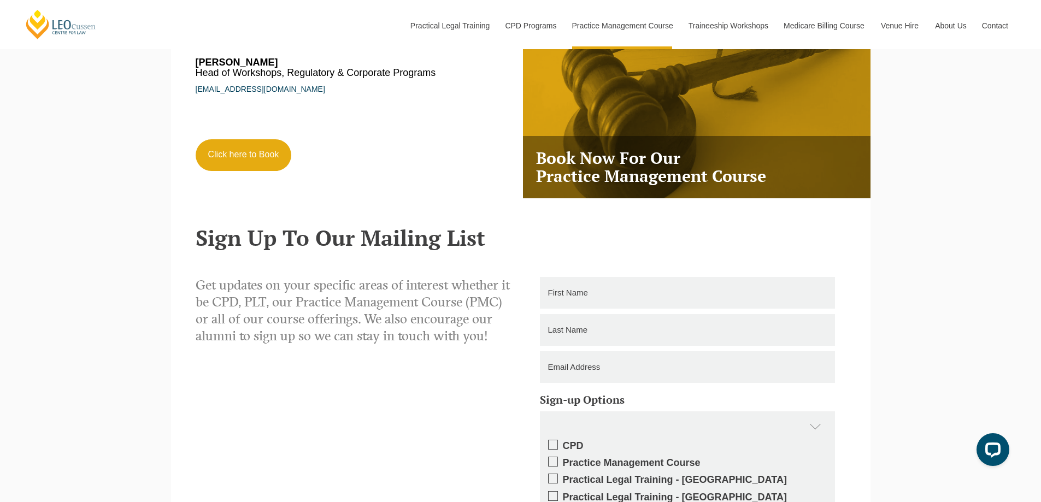
scroll to position [2187, 0]
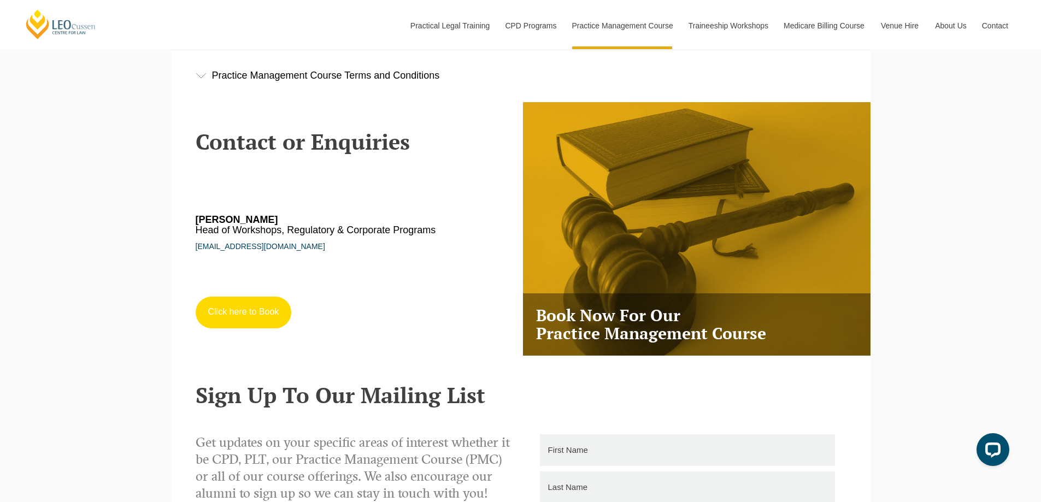
click at [232, 312] on link "Click here to Book" at bounding box center [244, 313] width 96 height 32
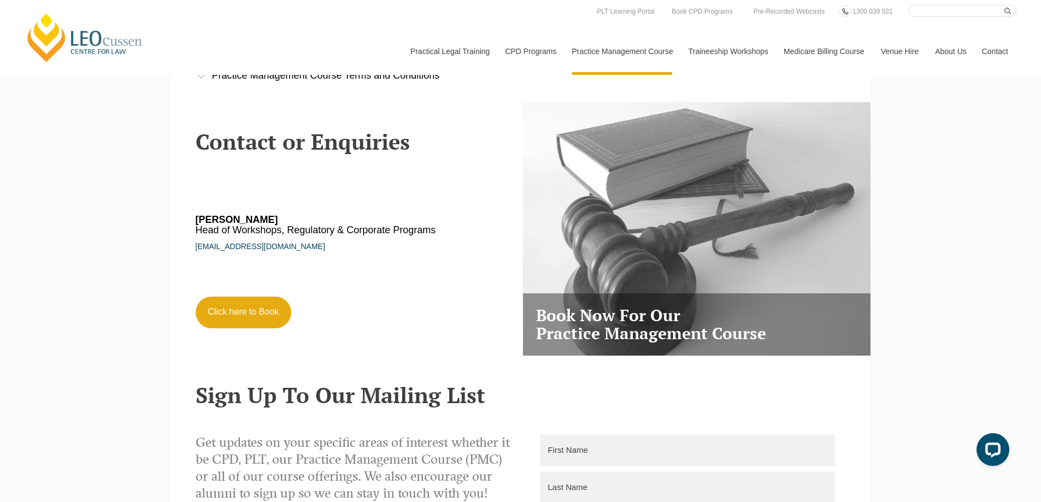
click at [720, 291] on link "Book Now For Our Practice Management Course" at bounding box center [697, 229] width 348 height 254
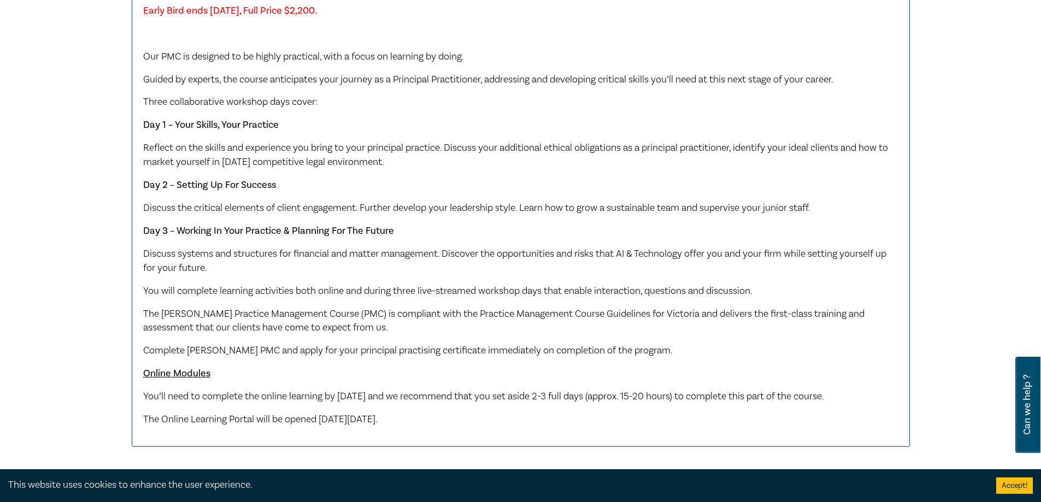
scroll to position [601, 0]
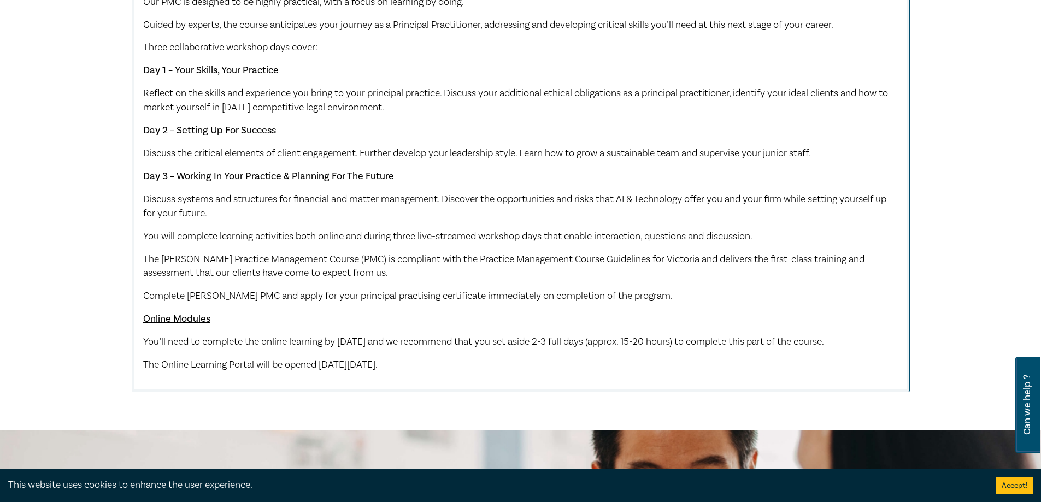
click at [382, 336] on span "You’ll need to complete the online learning by Monday 1 December 2025 and we re…" at bounding box center [483, 342] width 681 height 13
